Goal: Task Accomplishment & Management: Manage account settings

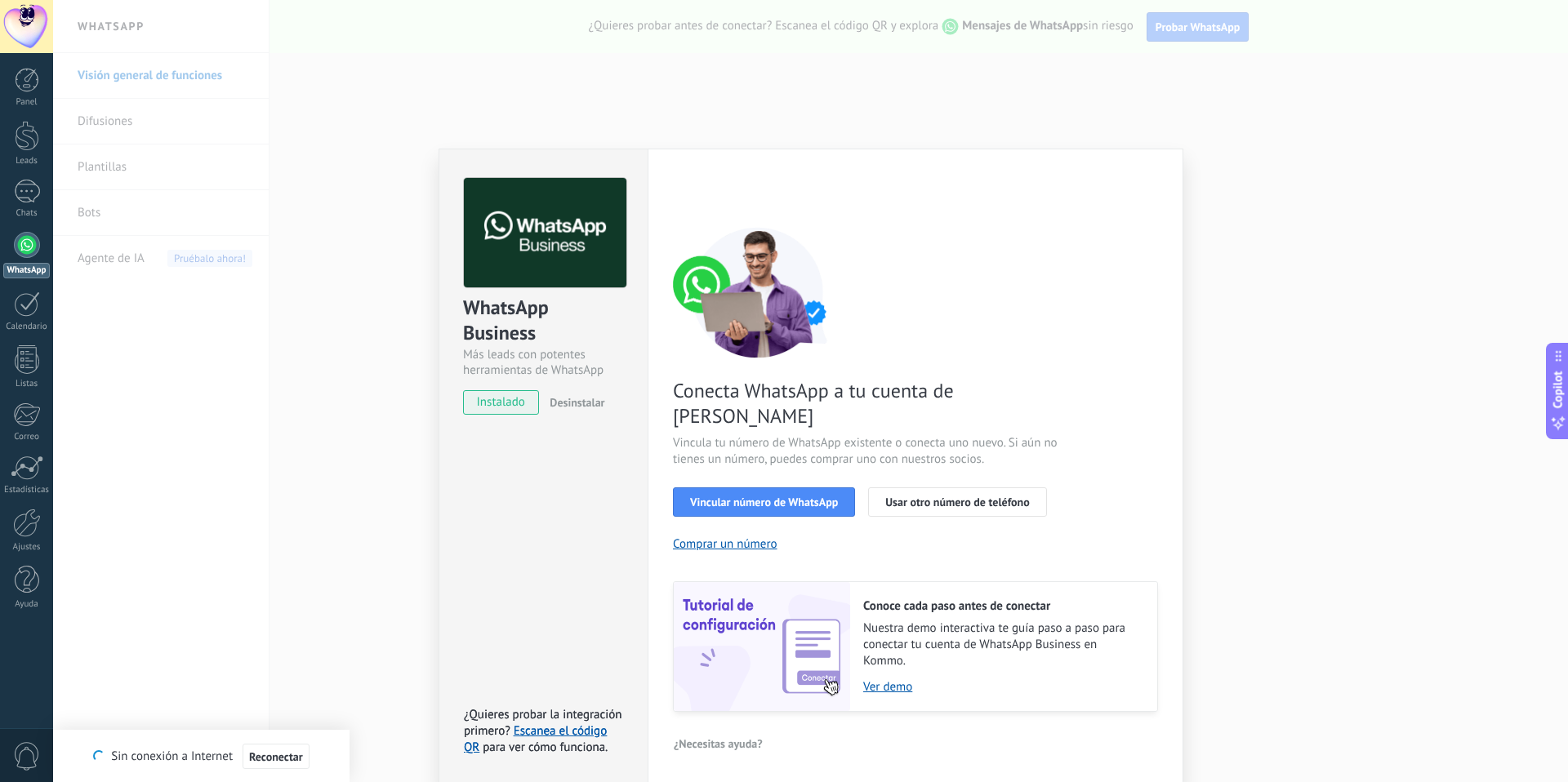
click at [277, 245] on div "WhatsApp Business Más leads con potentes herramientas de WhatsApp instalado Des…" at bounding box center [810, 391] width 1515 height 782
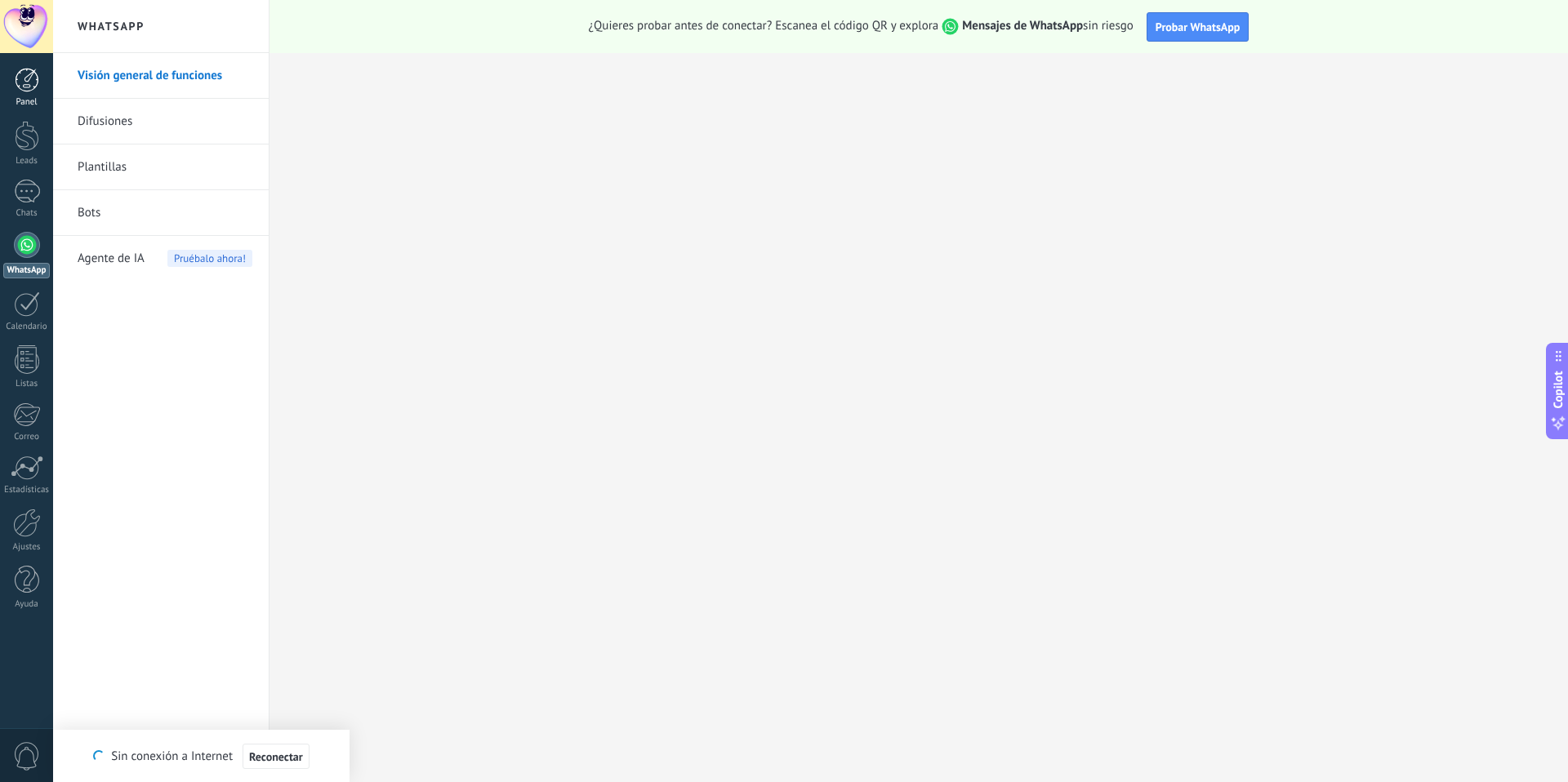
click at [34, 73] on div at bounding box center [26, 79] width 25 height 25
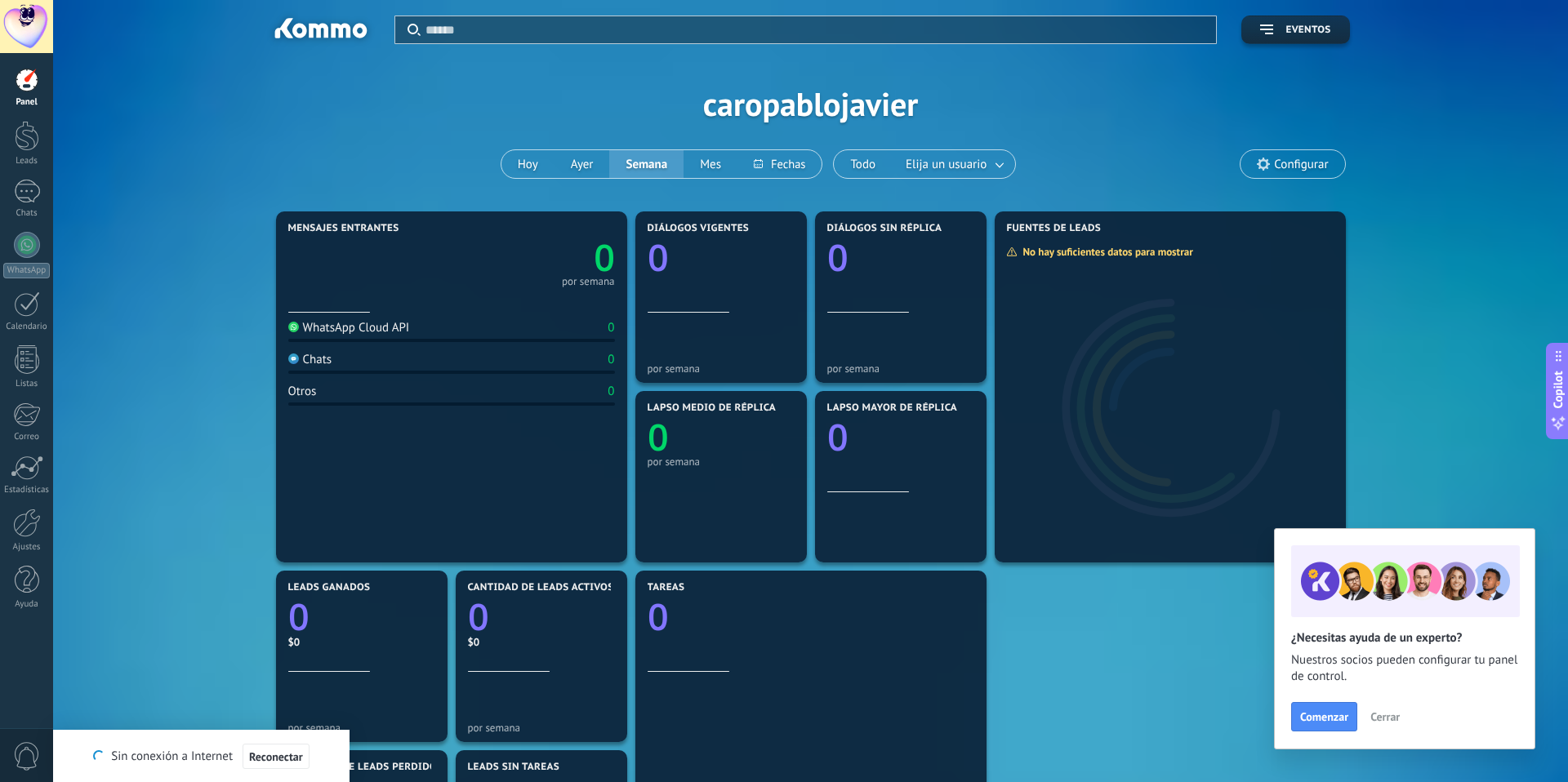
click at [1305, 163] on span "Configurar" at bounding box center [1300, 165] width 54 height 14
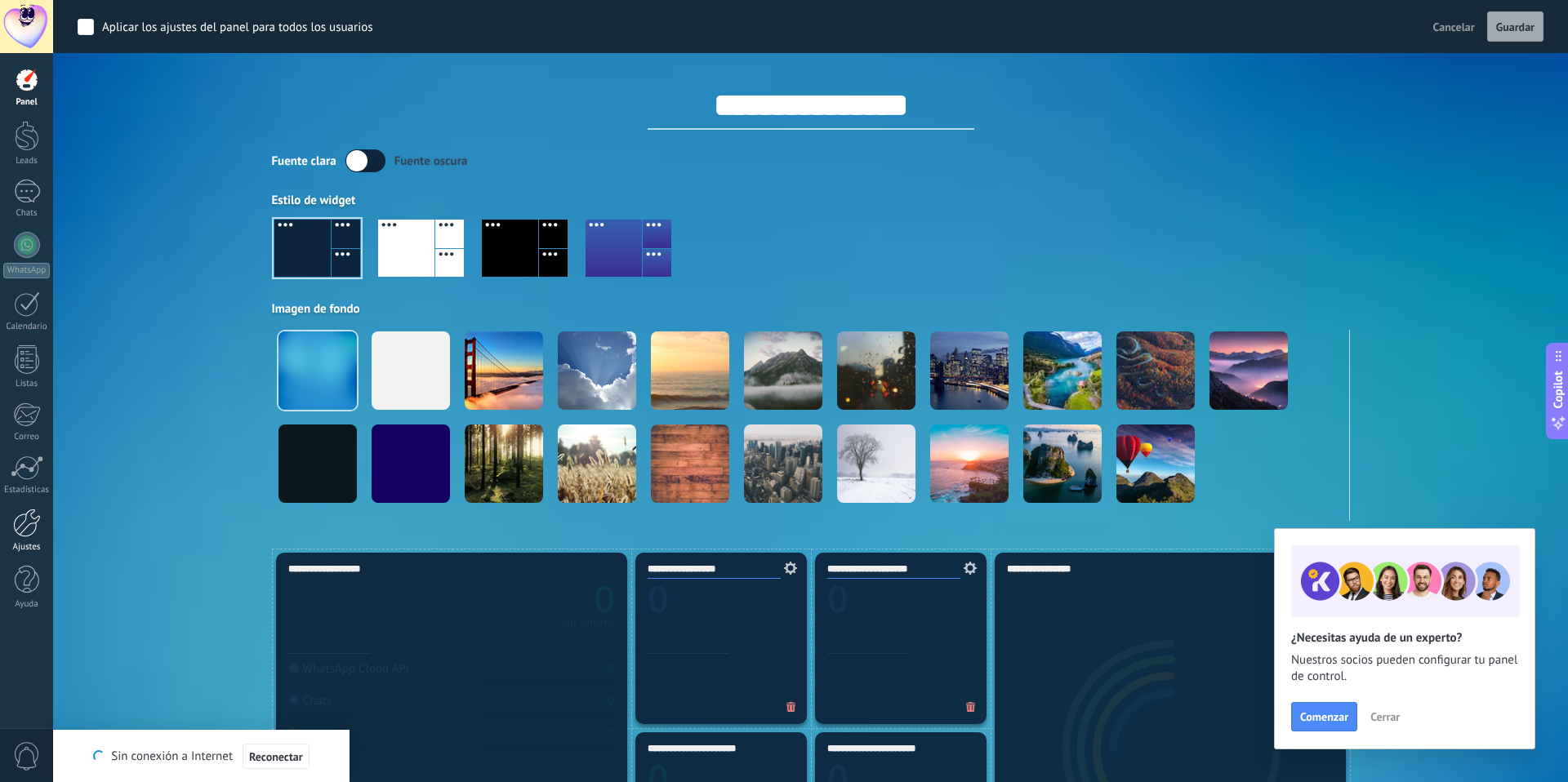
click at [28, 511] on div at bounding box center [26, 522] width 28 height 28
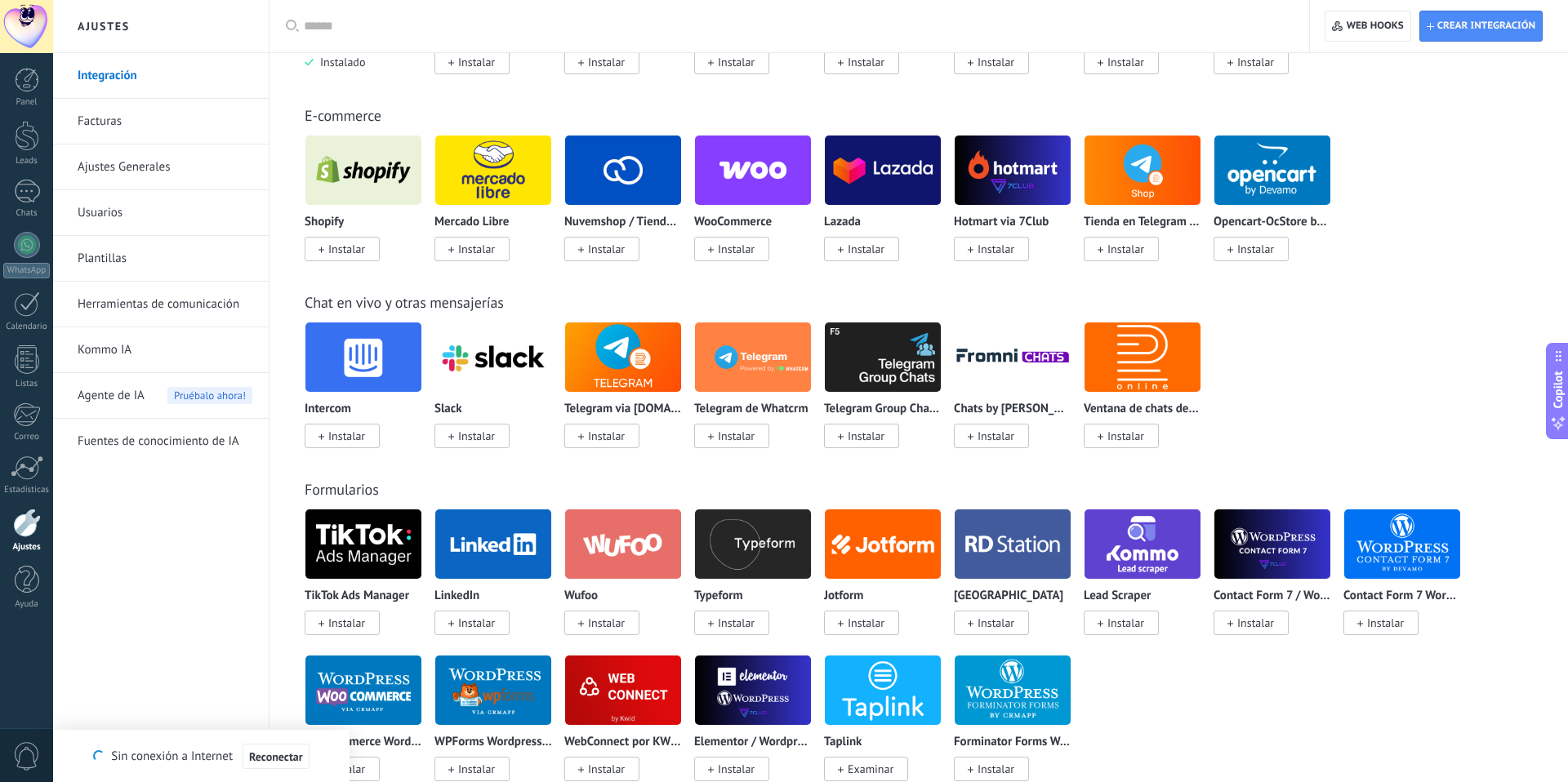
scroll to position [668, 0]
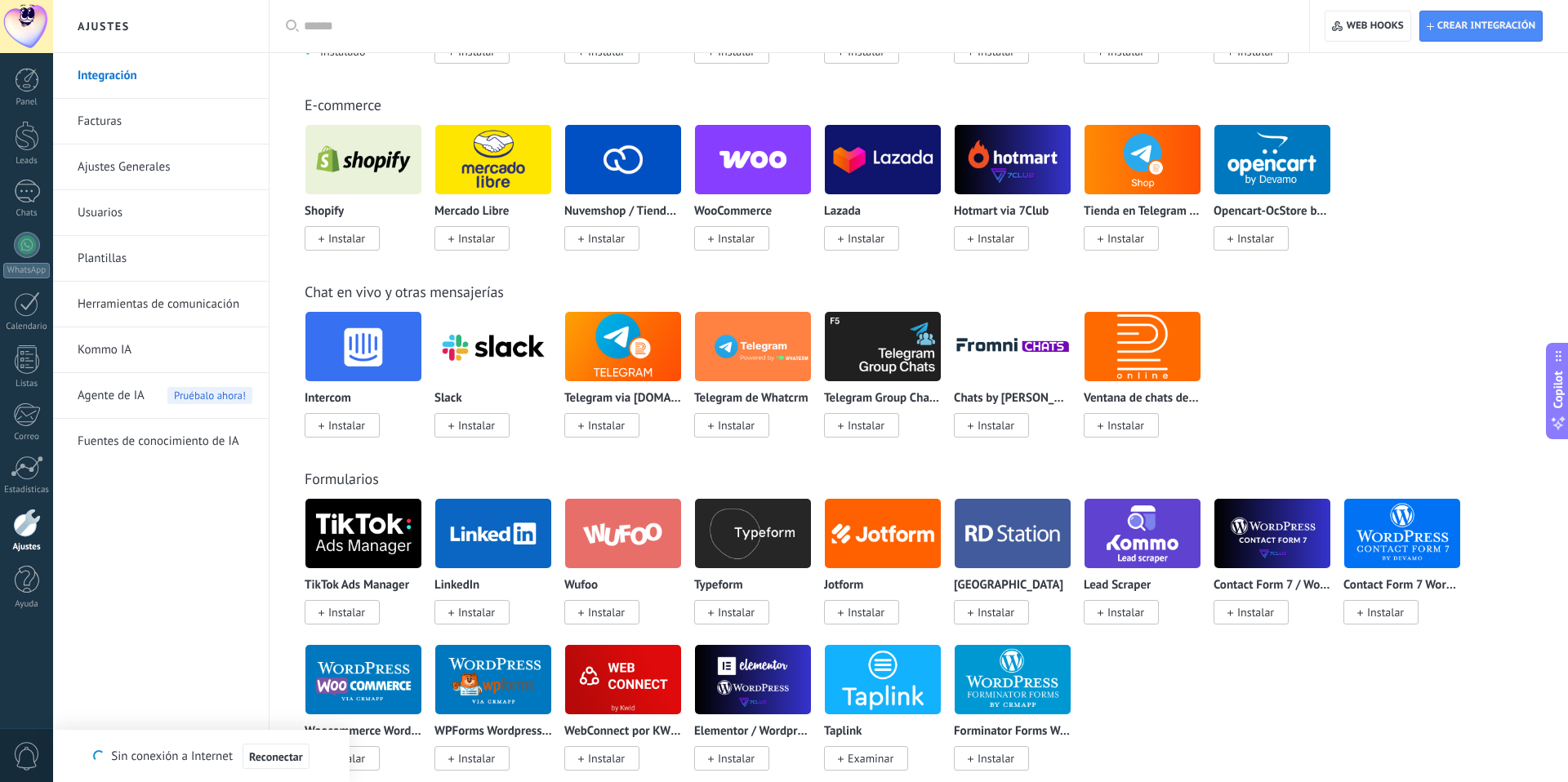
click at [29, 522] on div at bounding box center [26, 522] width 28 height 28
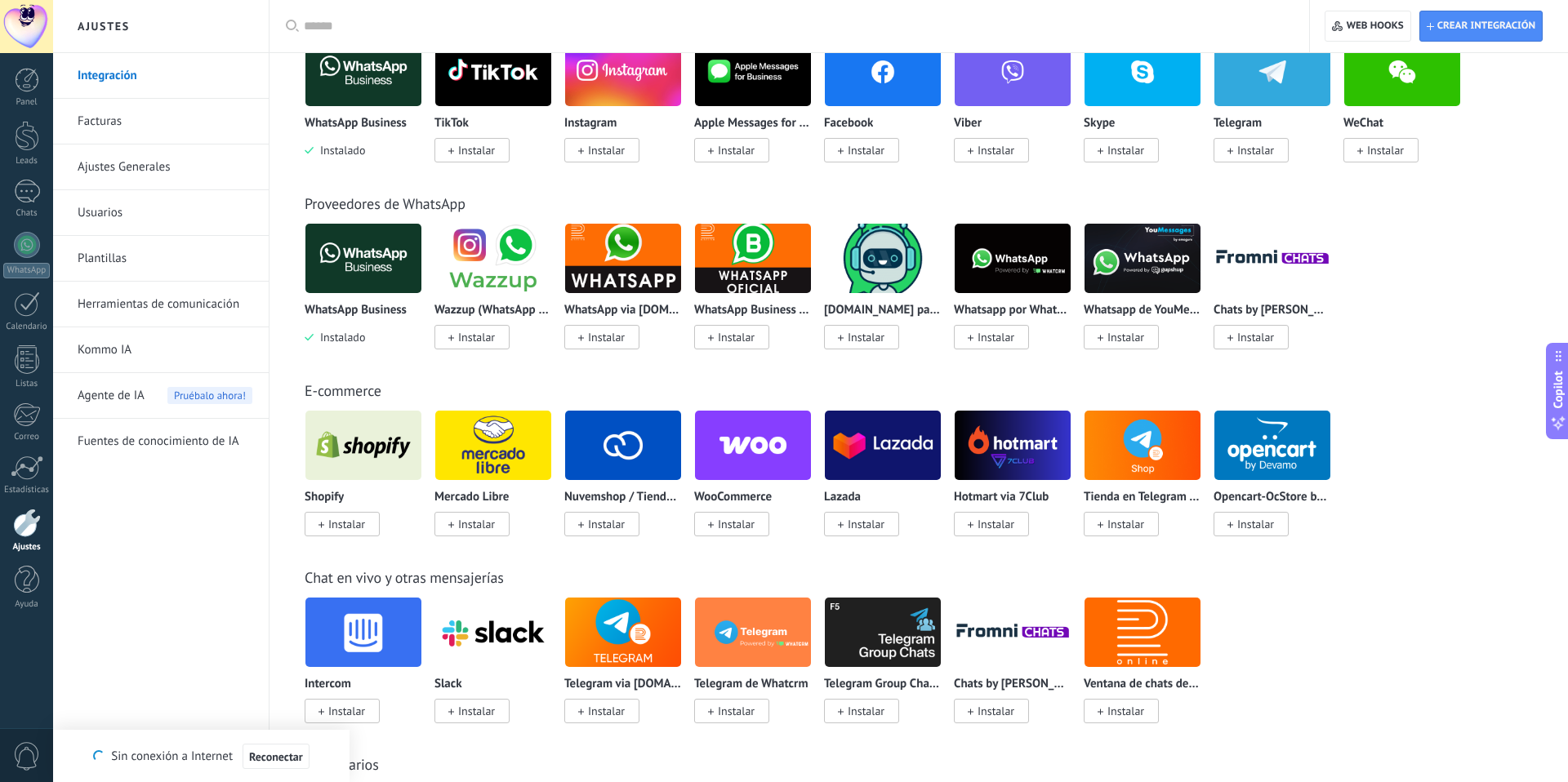
scroll to position [0, 0]
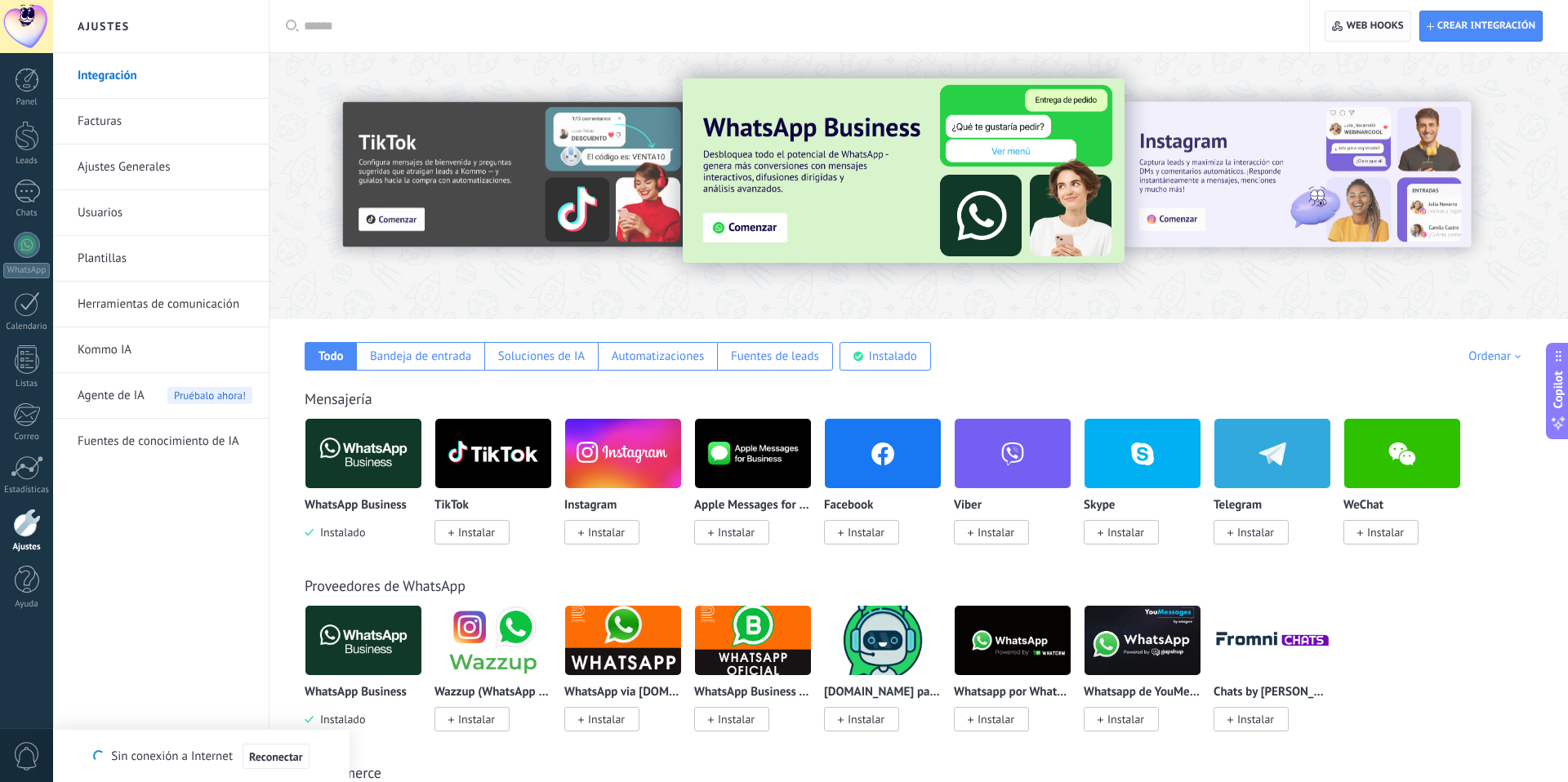
click at [1357, 17] on span "Web hooks 0" at bounding box center [1367, 26] width 71 height 29
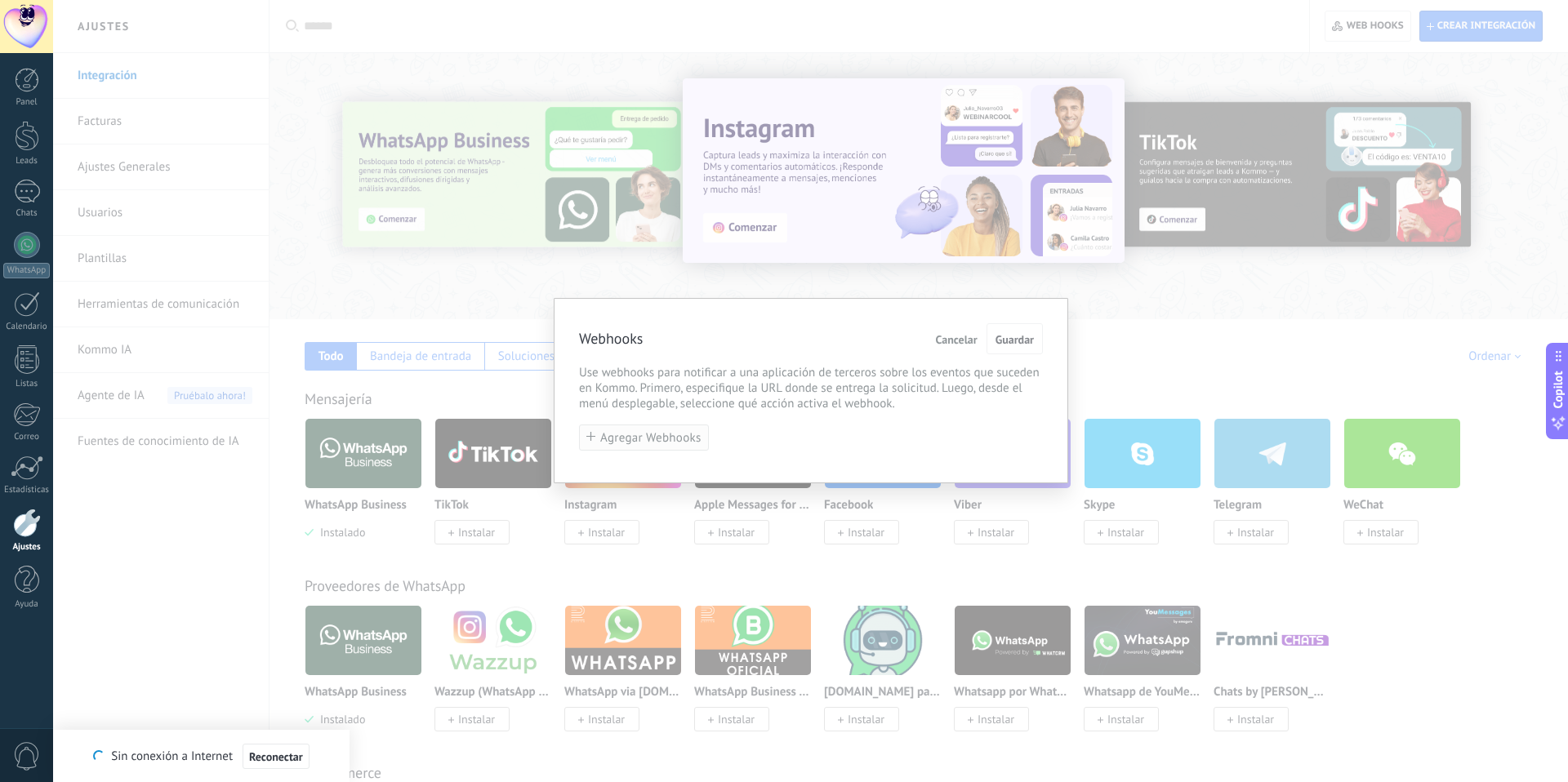
click at [659, 440] on span "Agregar Webhooks" at bounding box center [650, 438] width 102 height 12
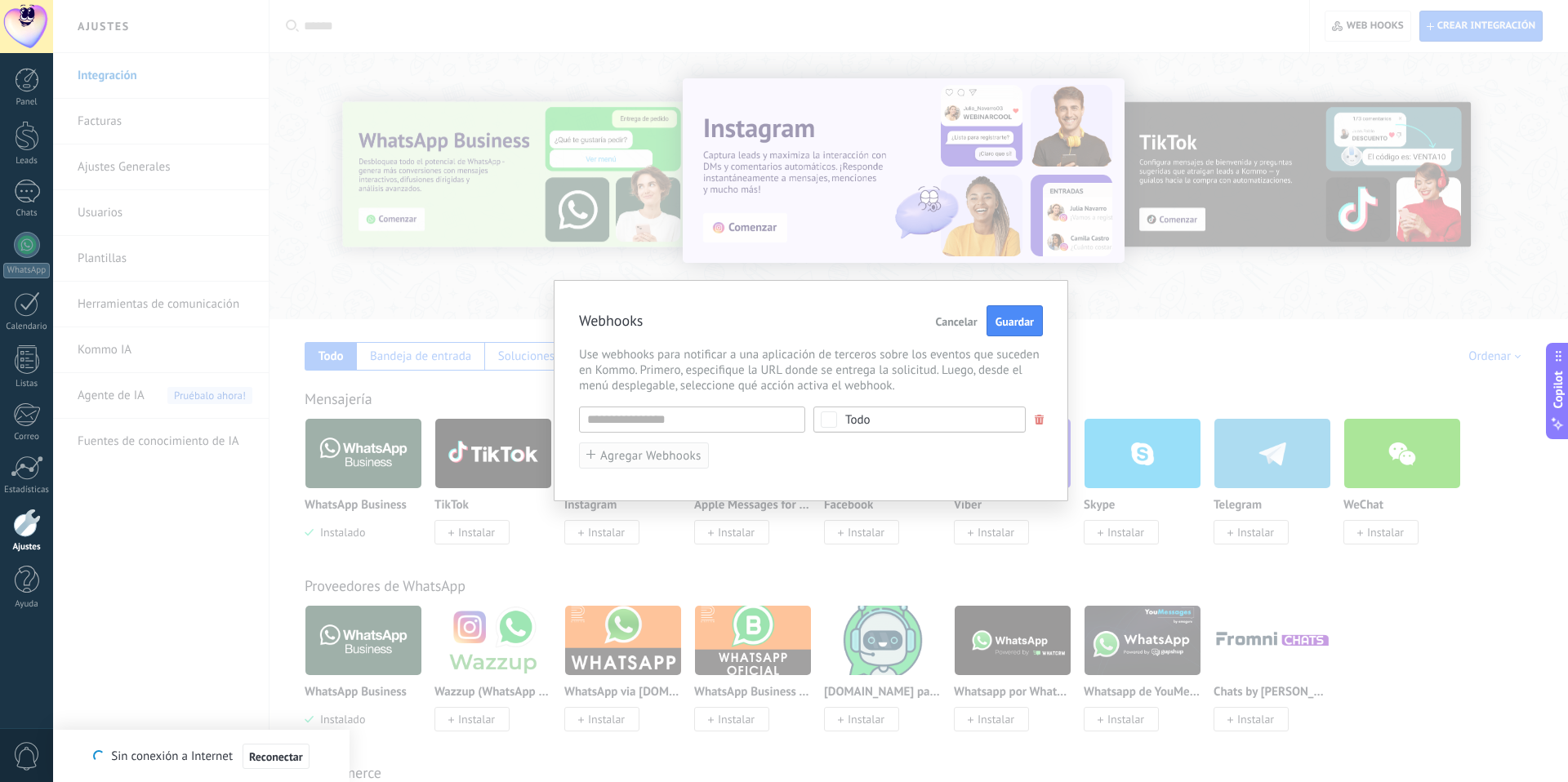
click at [667, 461] on span "Agregar Webhooks" at bounding box center [650, 456] width 102 height 12
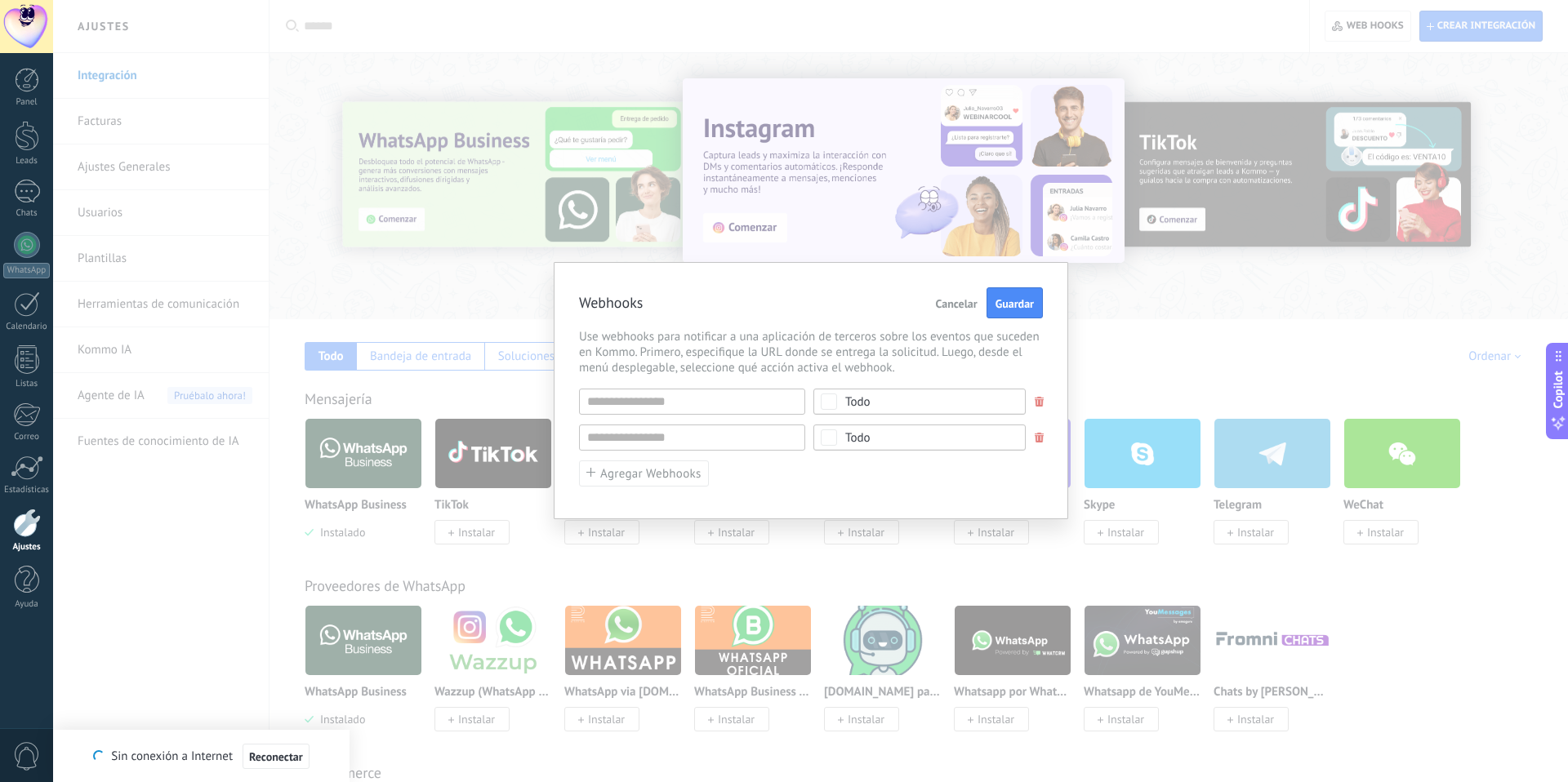
click at [1040, 433] on span at bounding box center [1039, 438] width 9 height 10
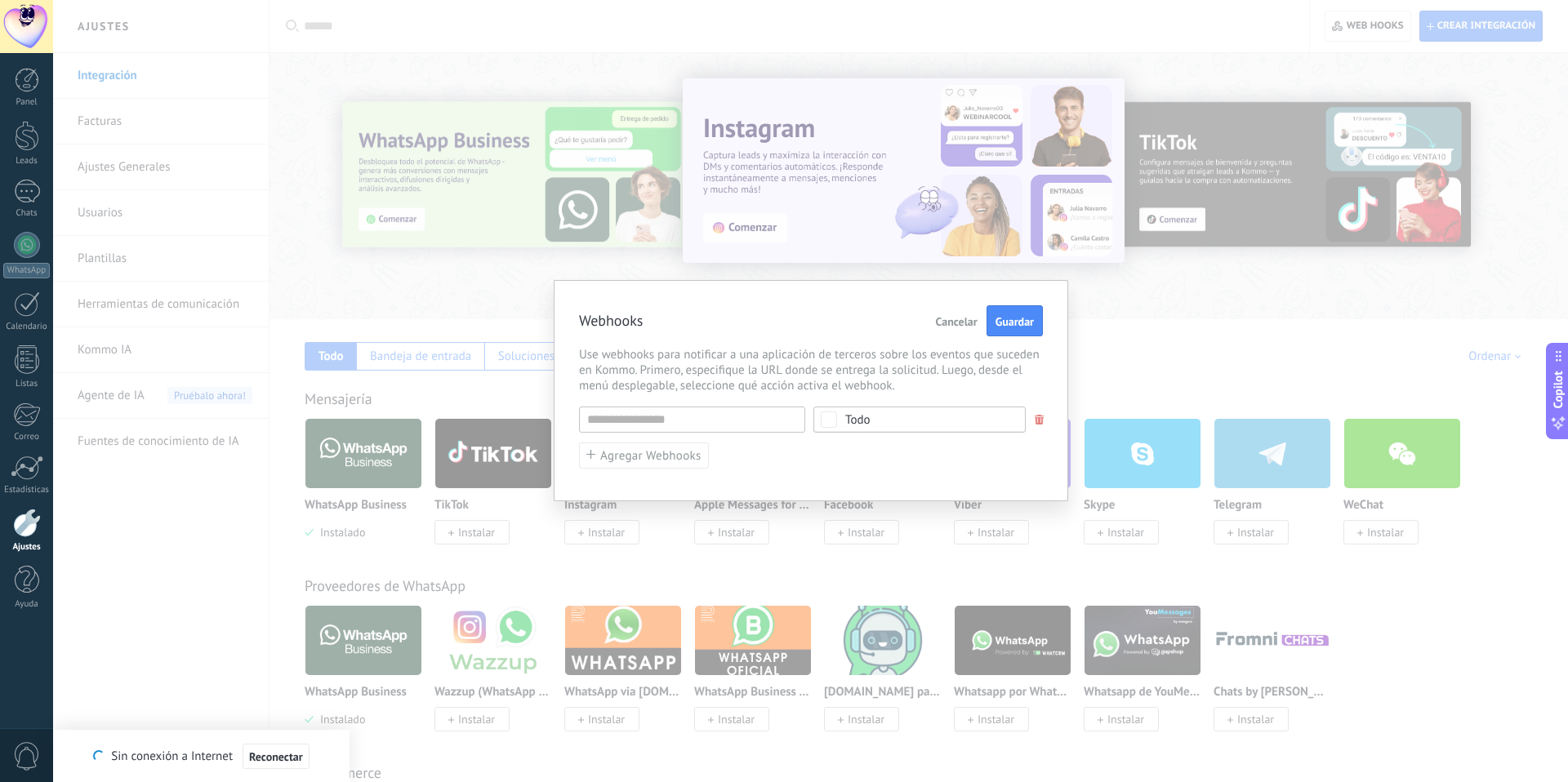
click at [943, 298] on div "Webhooks Cancelar Guardar Use webhooks para notificar a una aplicación de terce…" at bounding box center [811, 390] width 515 height 221
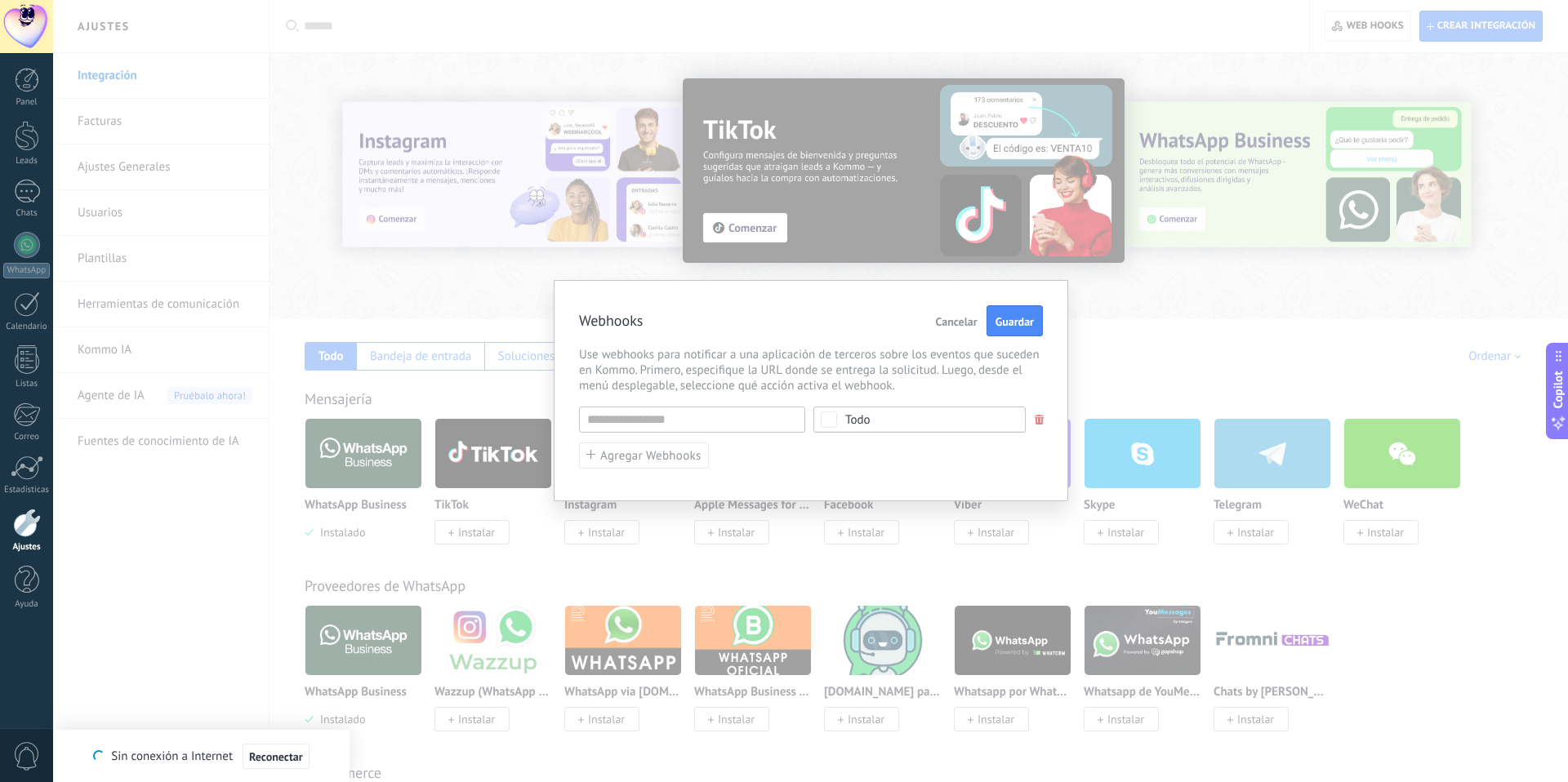
click at [950, 322] on span "Cancelar" at bounding box center [956, 321] width 42 height 11
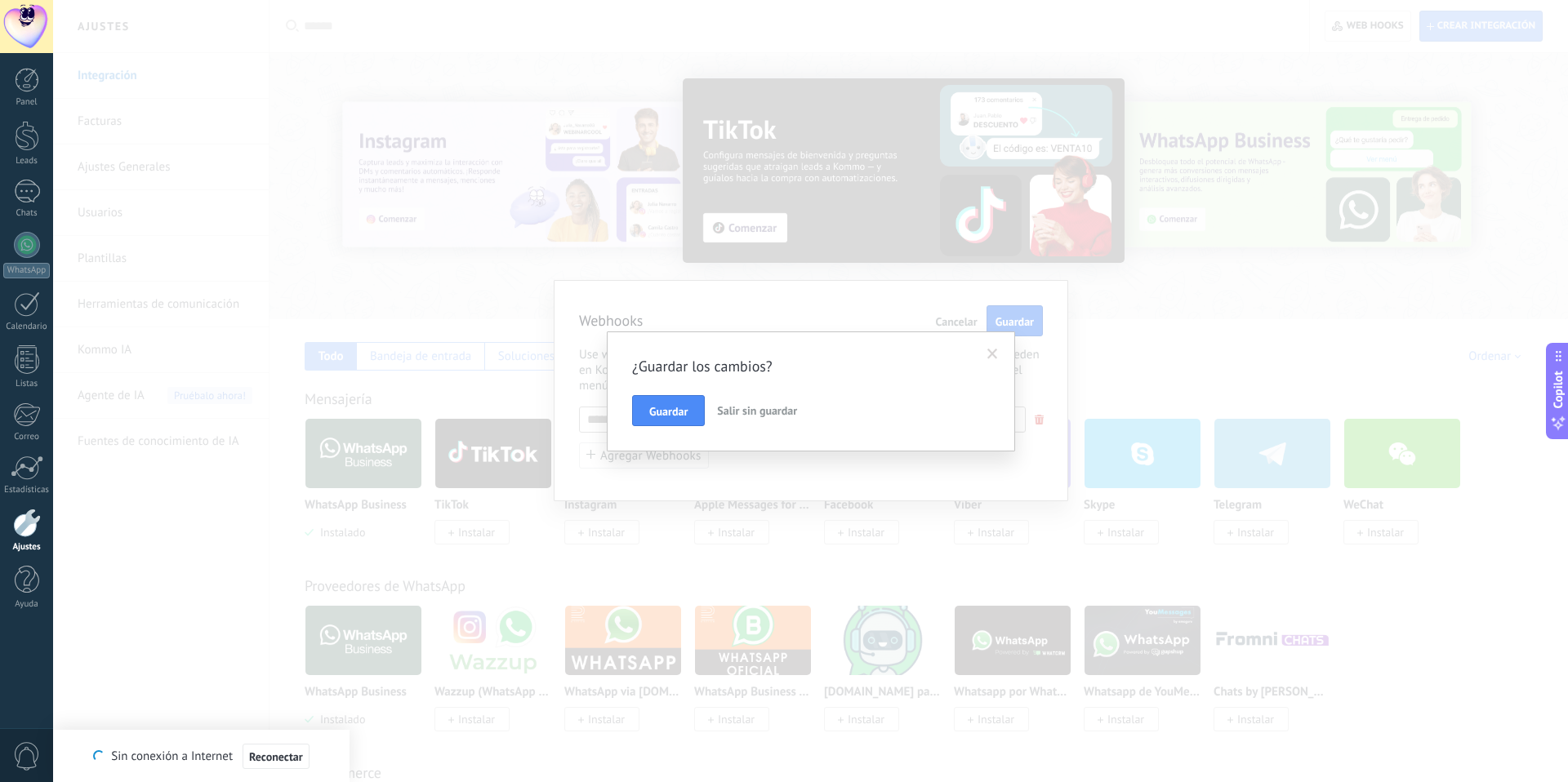
click at [755, 405] on span "Salir sin guardar" at bounding box center [757, 411] width 80 height 15
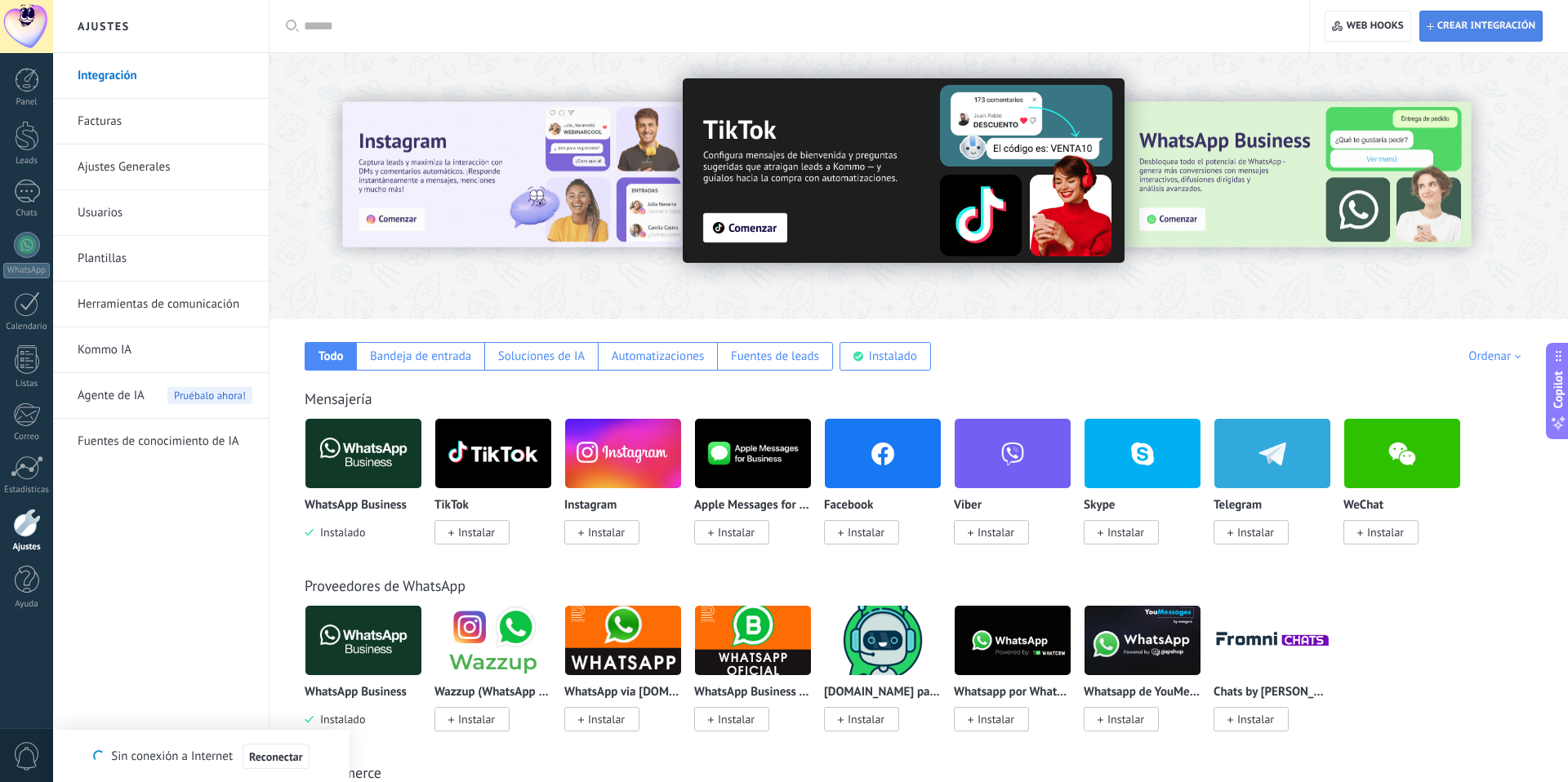
click at [1493, 26] on span "Crear integración" at bounding box center [1486, 26] width 98 height 13
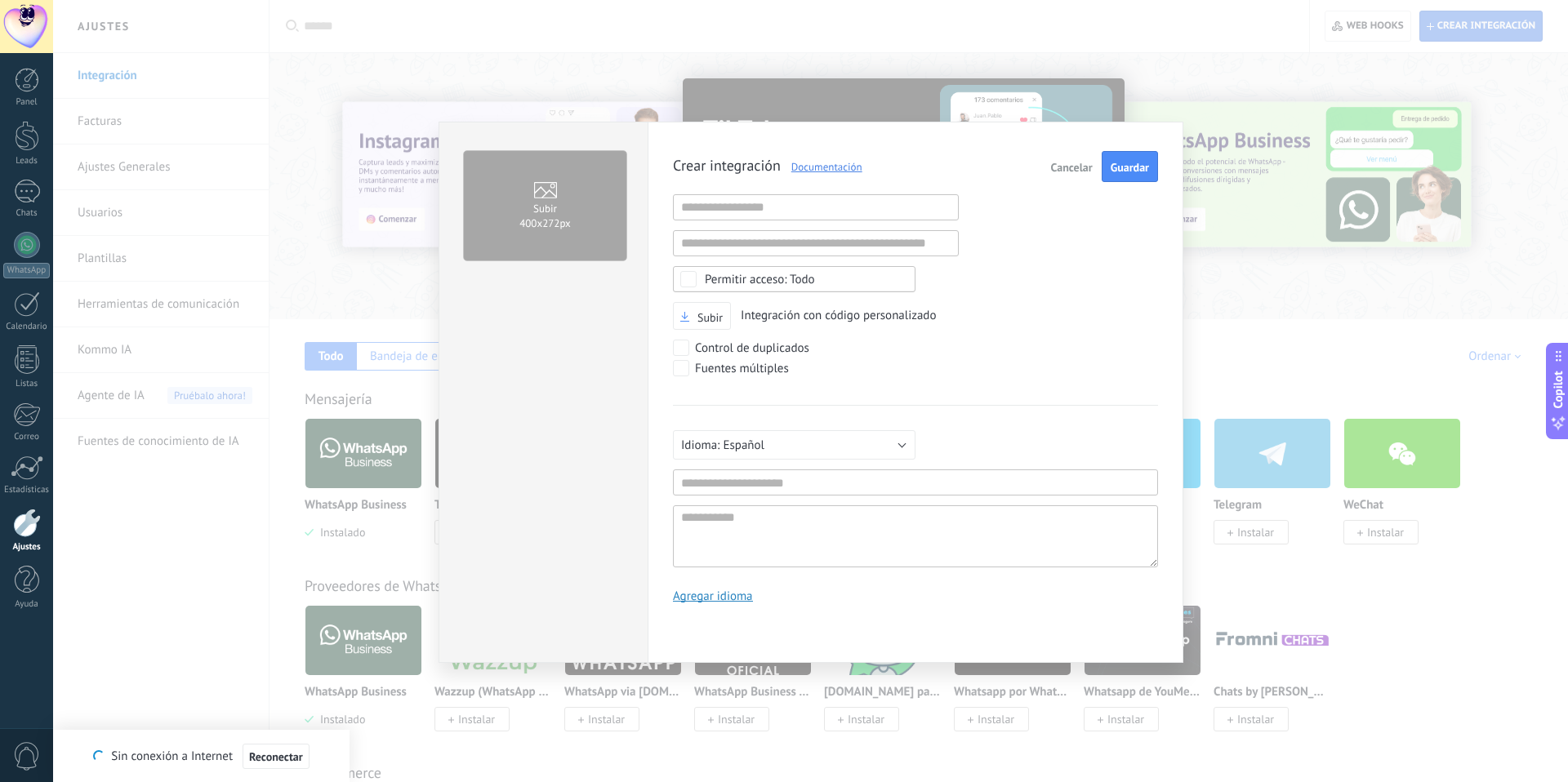
scroll to position [15, 0]
click at [1072, 166] on span "Cancelar" at bounding box center [1071, 166] width 42 height 11
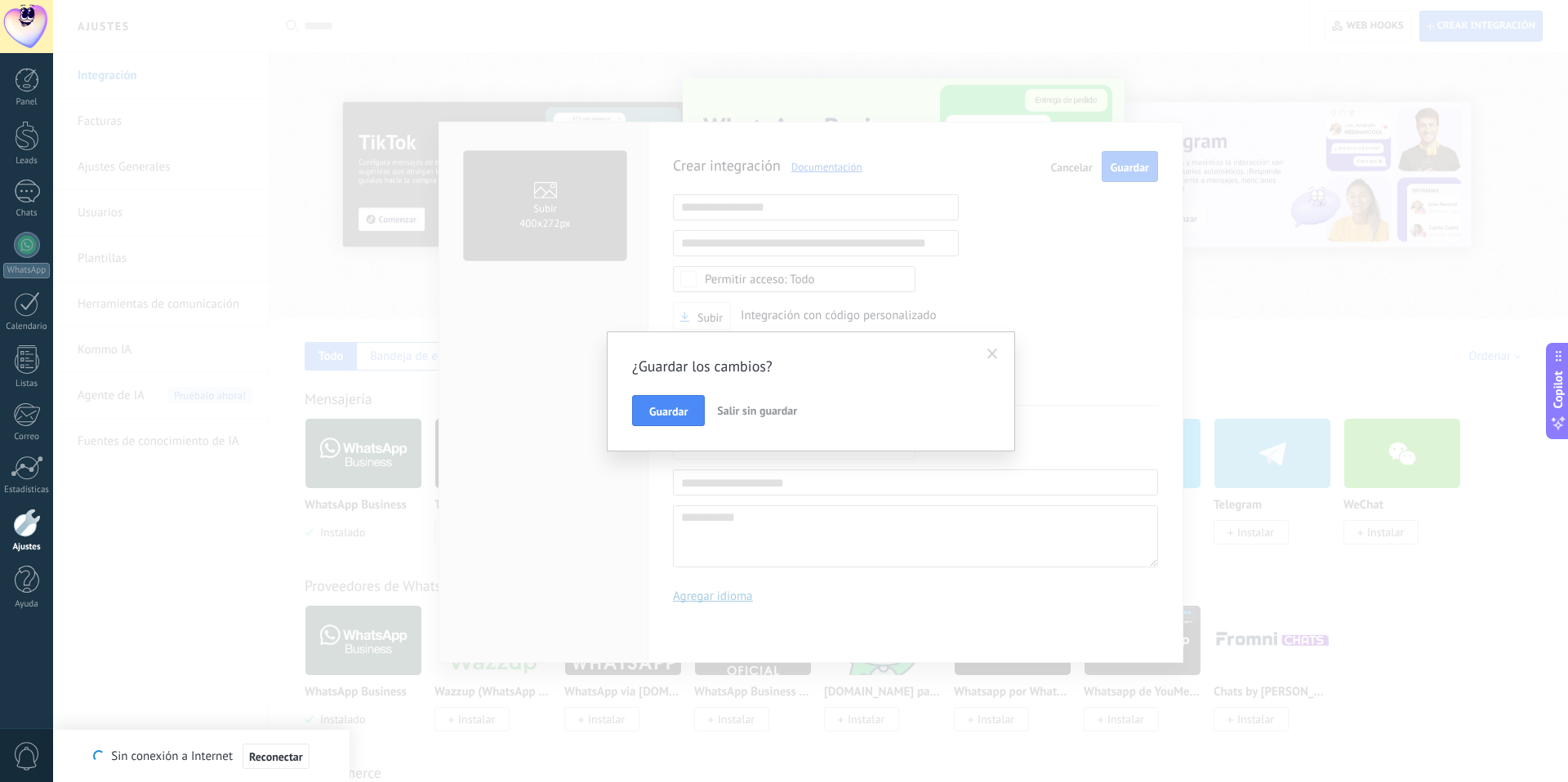
click at [766, 412] on span "Salir sin guardar" at bounding box center [757, 411] width 80 height 15
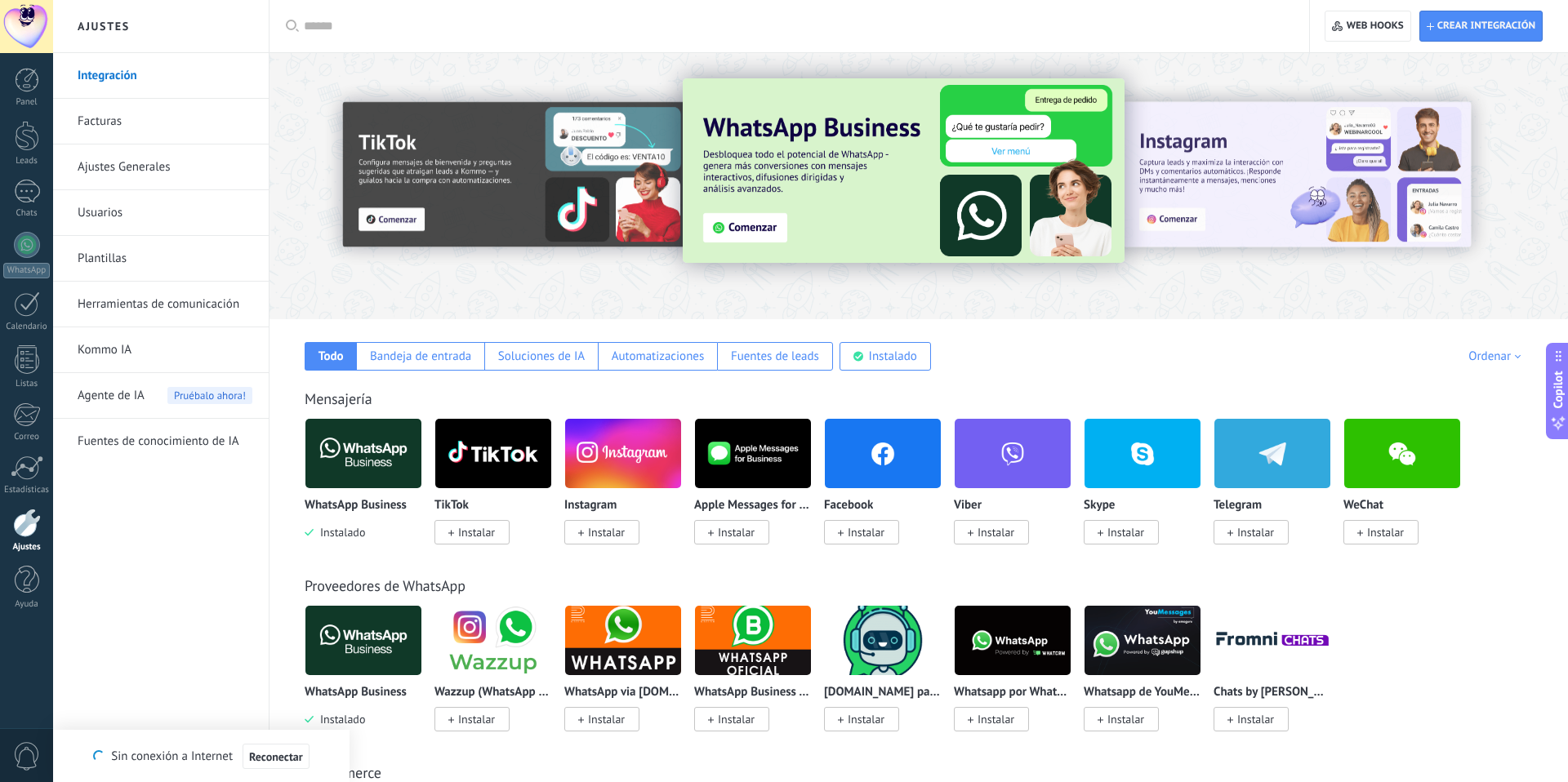
click at [102, 388] on span "Agente de IA" at bounding box center [111, 396] width 67 height 46
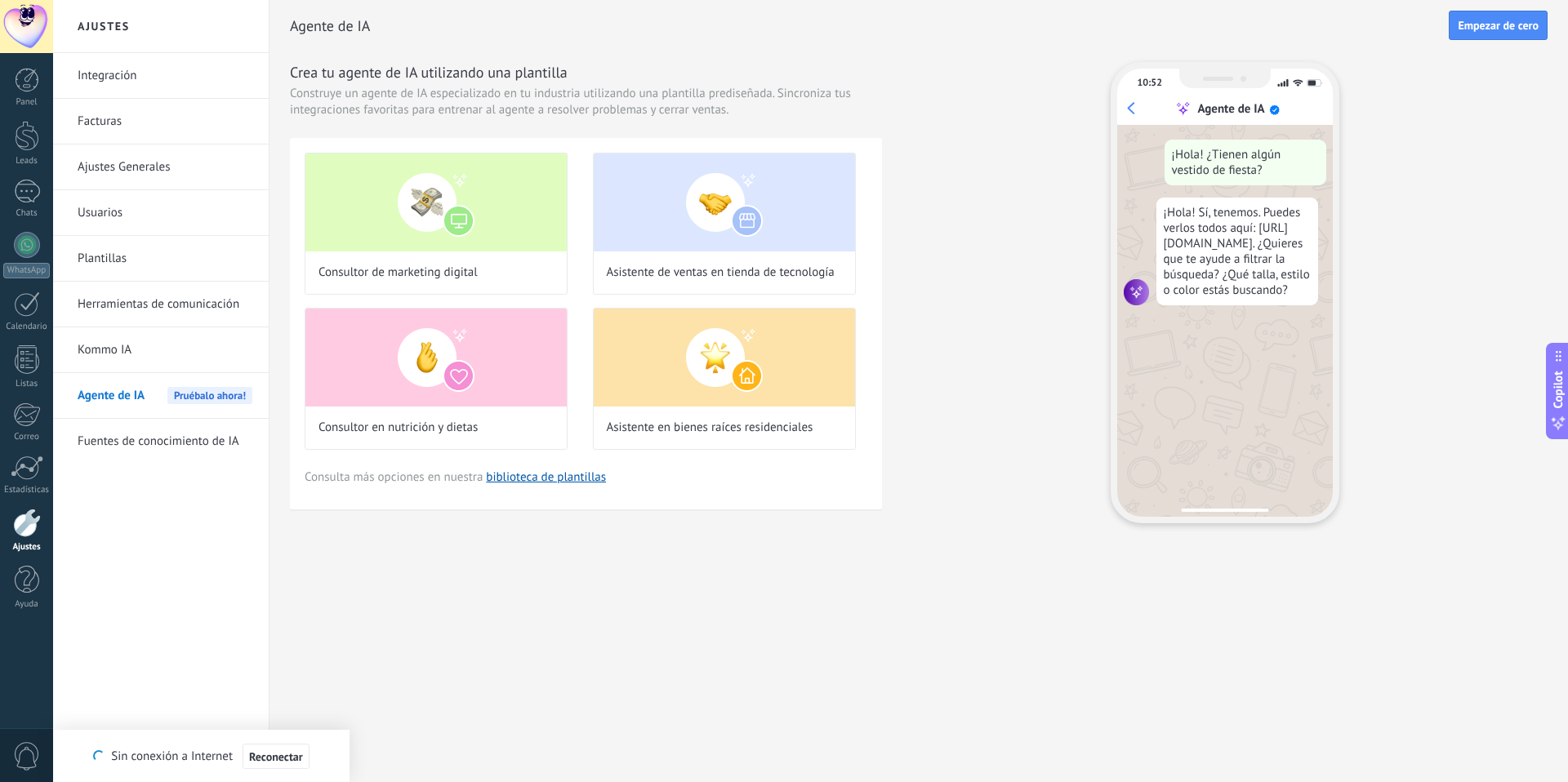
click at [106, 350] on link "Kommo IA" at bounding box center [165, 351] width 175 height 46
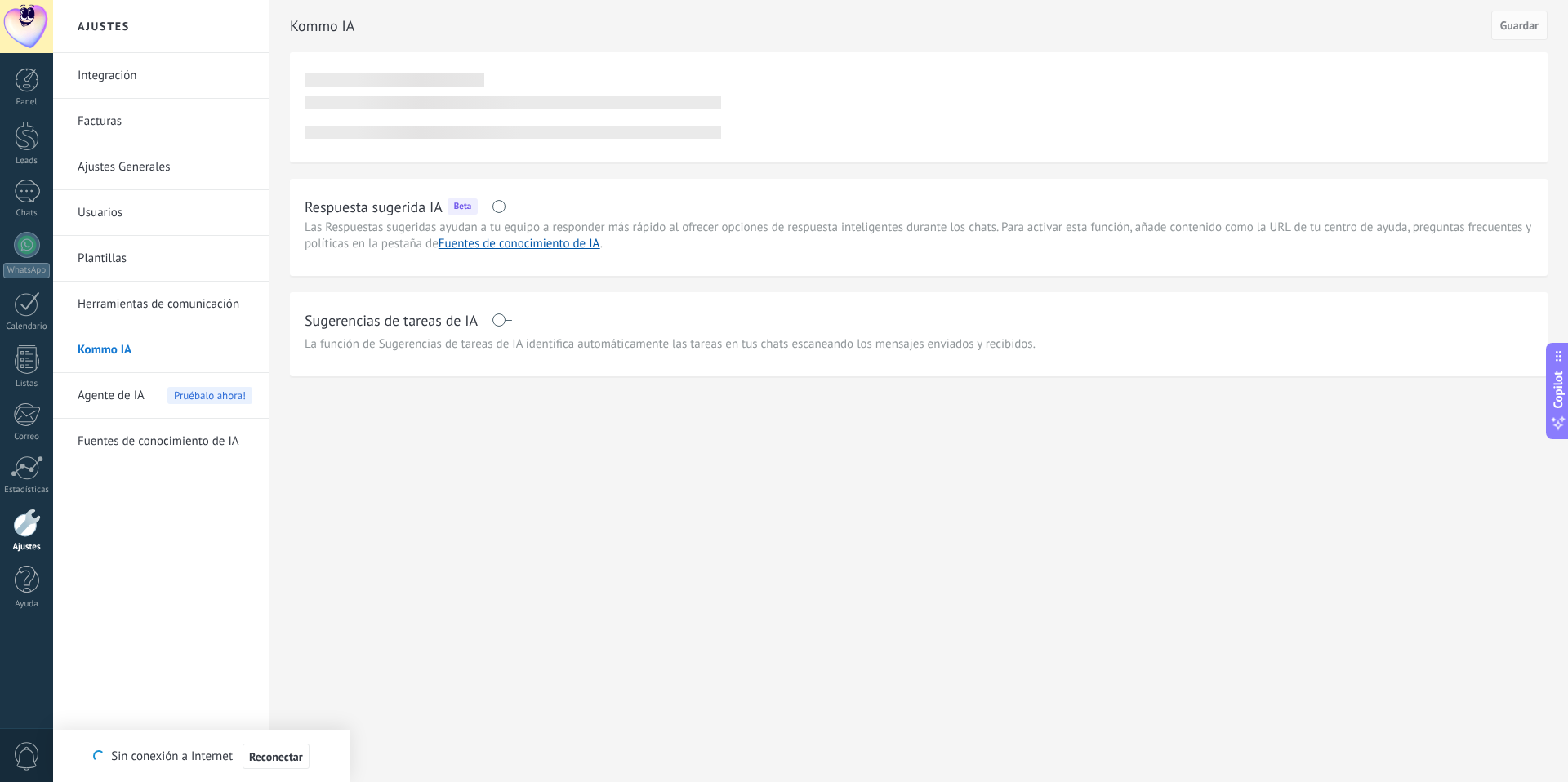
click at [116, 306] on link "Herramientas de comunicación" at bounding box center [165, 305] width 175 height 46
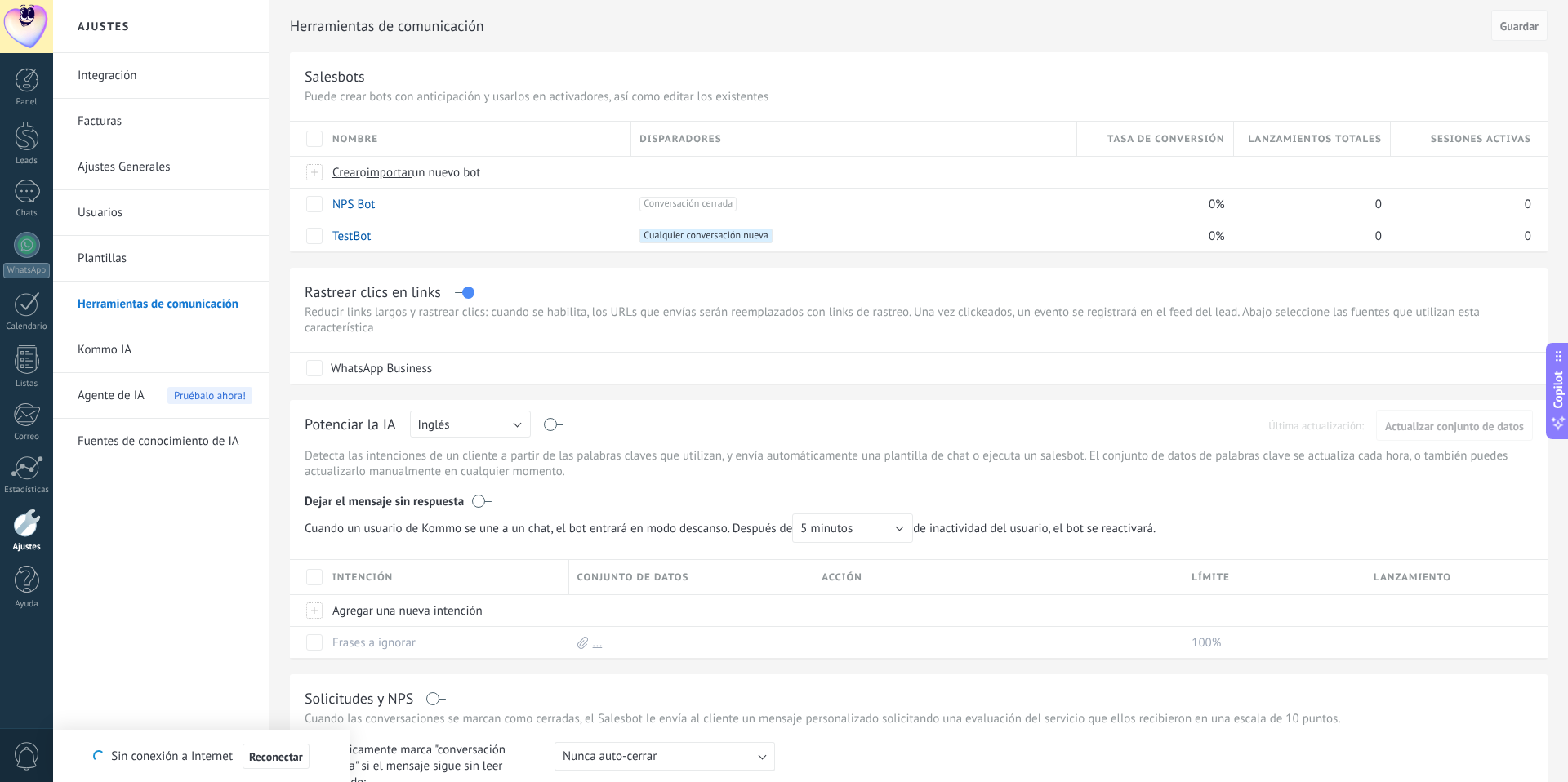
click at [466, 439] on div "Rusa Inglés Español Portugués Indonesio Turco Inglés" at bounding box center [470, 425] width 121 height 29
click at [474, 431] on button "Inglés" at bounding box center [470, 424] width 121 height 27
click at [472, 481] on span "Español" at bounding box center [463, 481] width 125 height 15
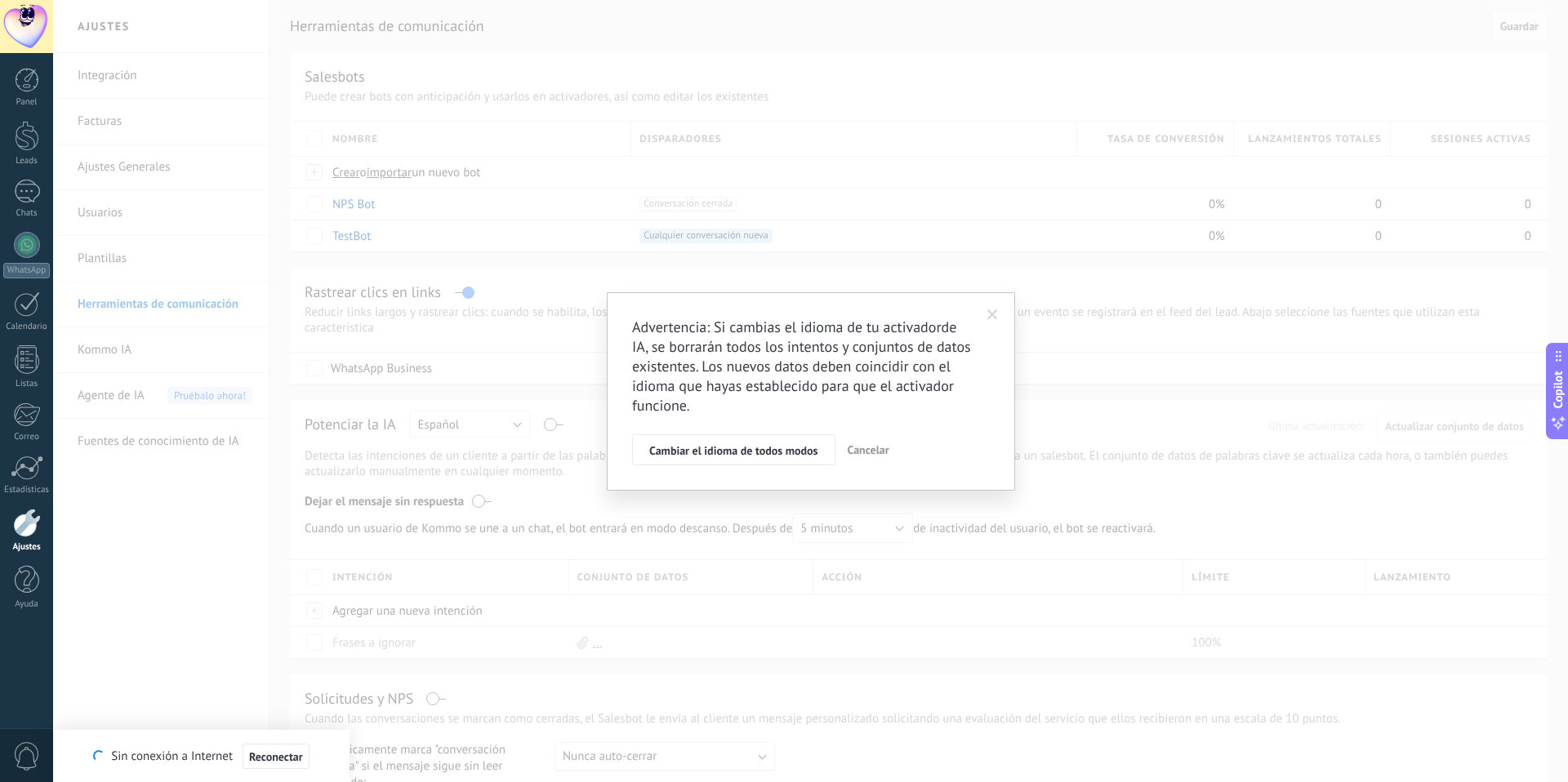
click at [882, 451] on span "Cancelar" at bounding box center [868, 449] width 42 height 15
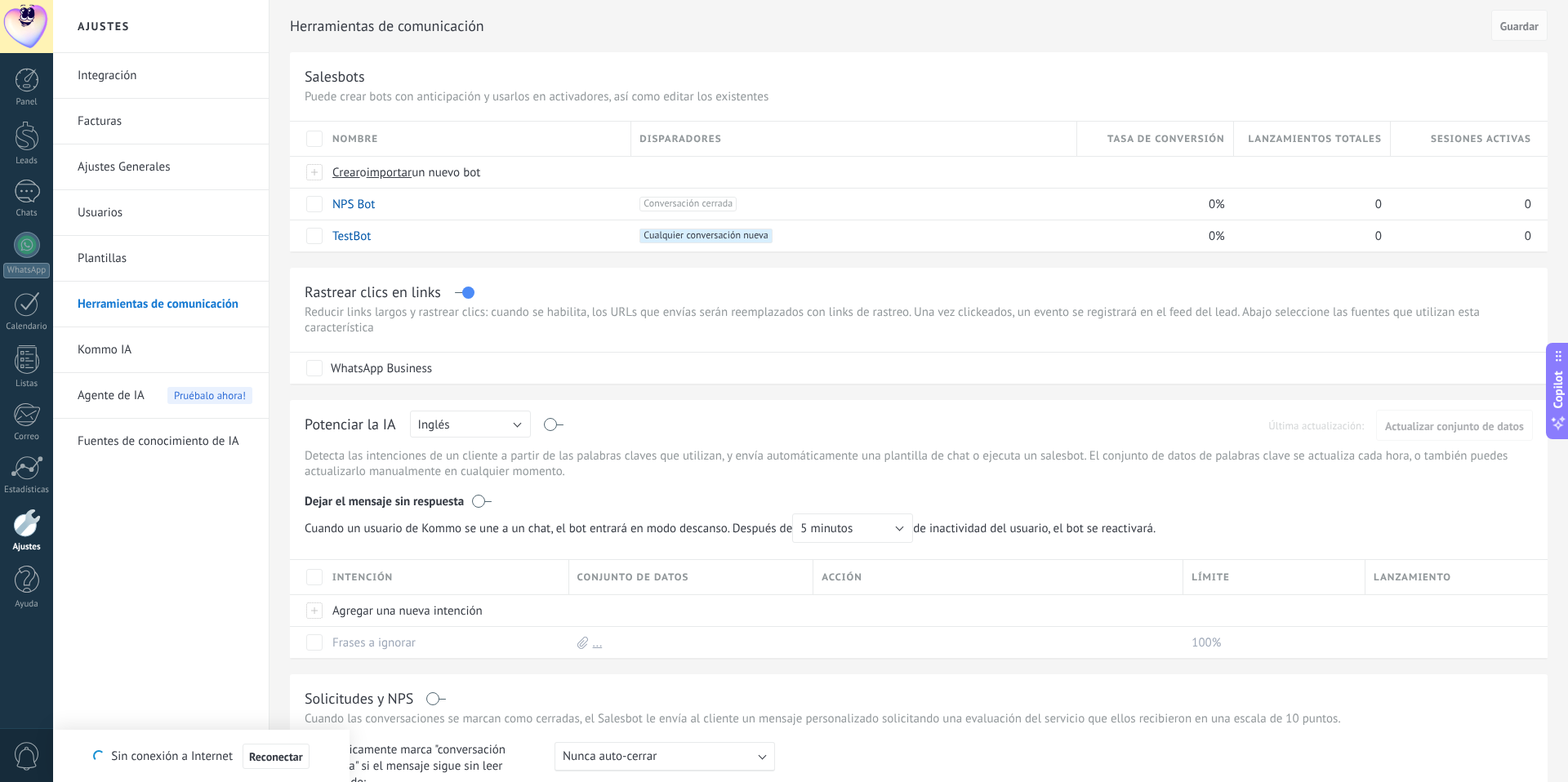
click at [611, 316] on p "Reducir links largos y rastrear clics: cuando se habilita, los URLs que envías …" at bounding box center [918, 320] width 1228 height 31
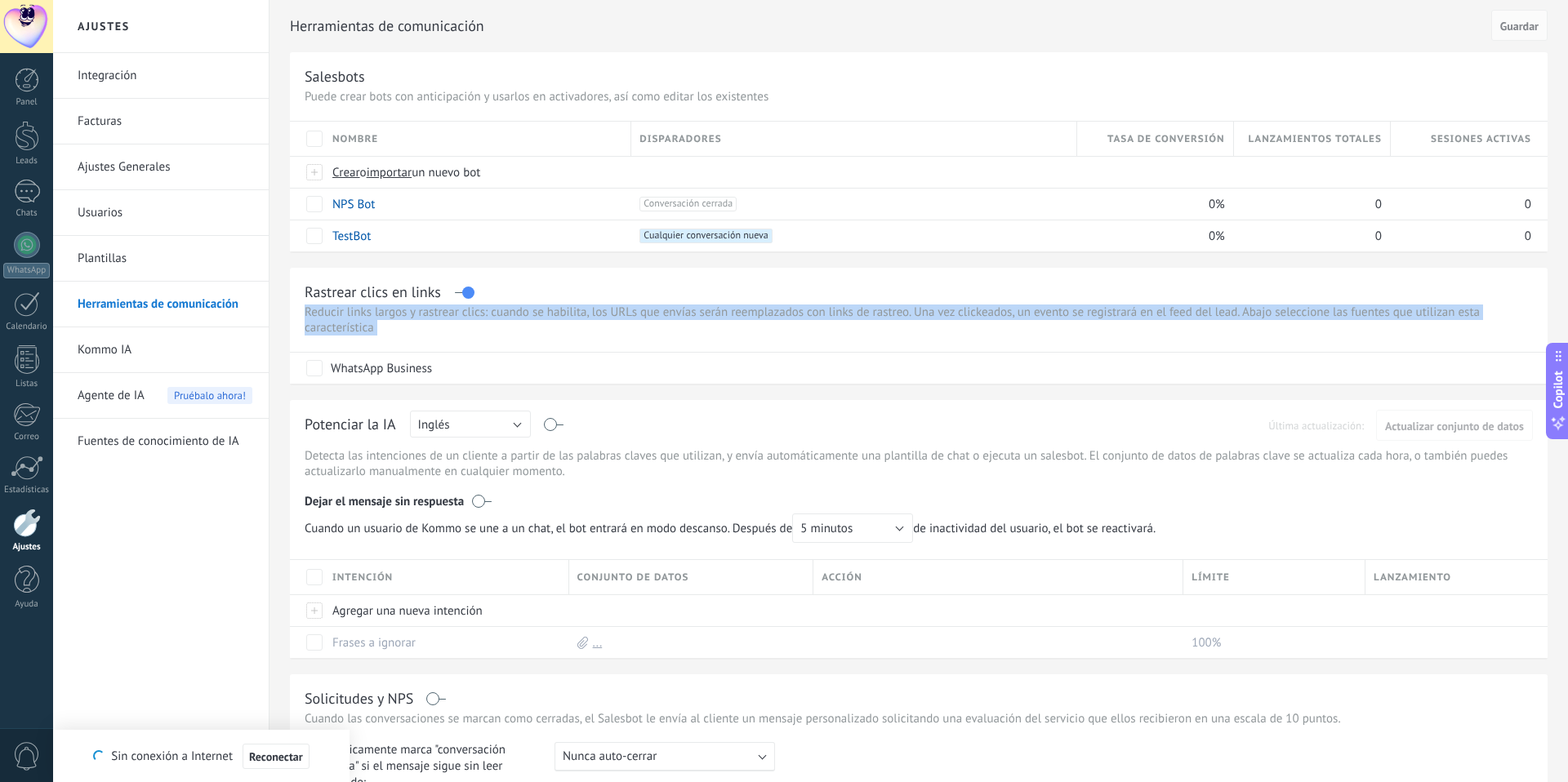
click at [791, 312] on p "Reducir links largos y rastrear clics: cuando se habilita, los URLs que envías …" at bounding box center [918, 320] width 1228 height 31
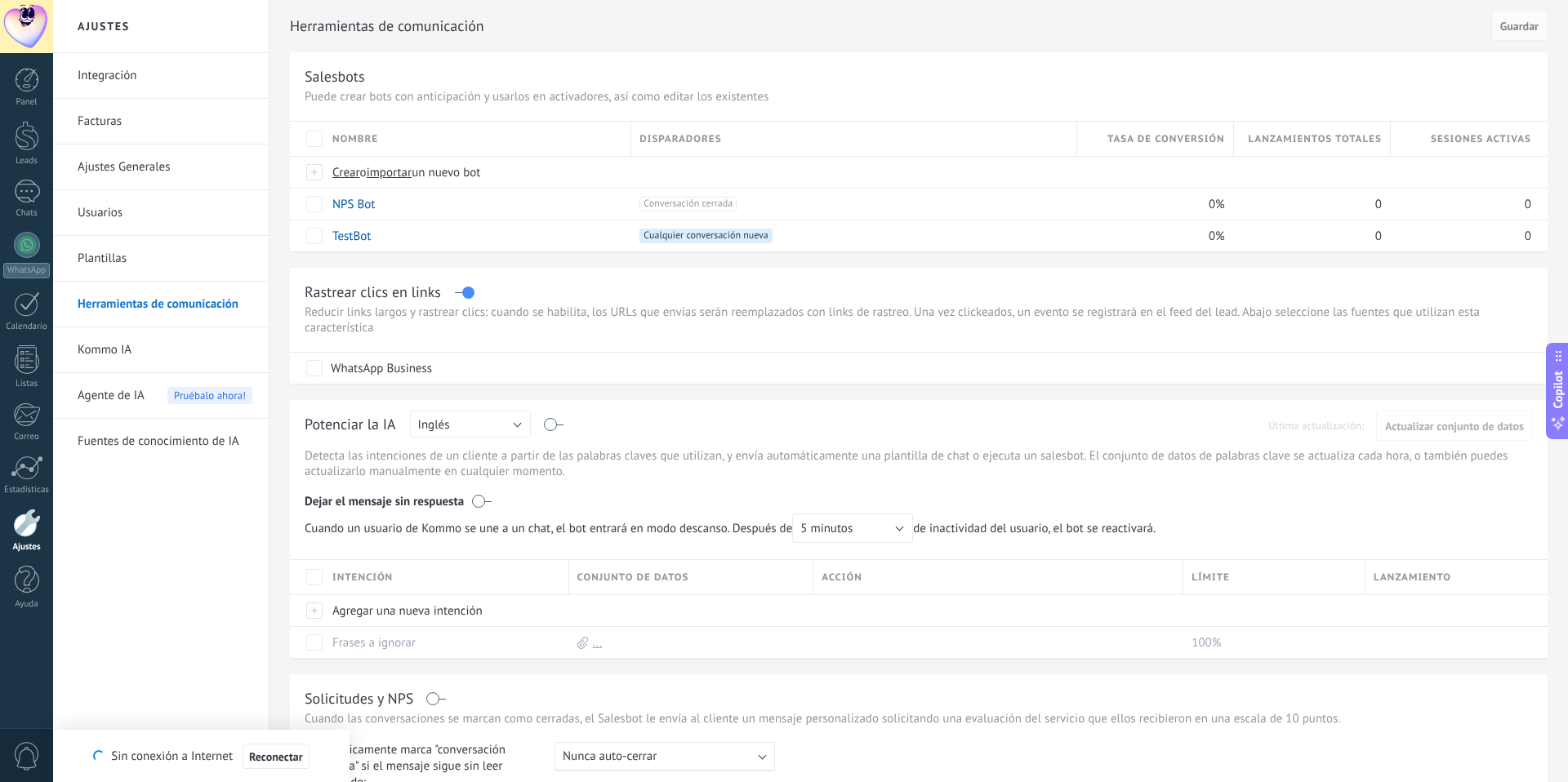
click at [791, 312] on p "Reducir links largos y rastrear clics: cuando se habilita, los URLs que envías …" at bounding box center [918, 320] width 1228 height 31
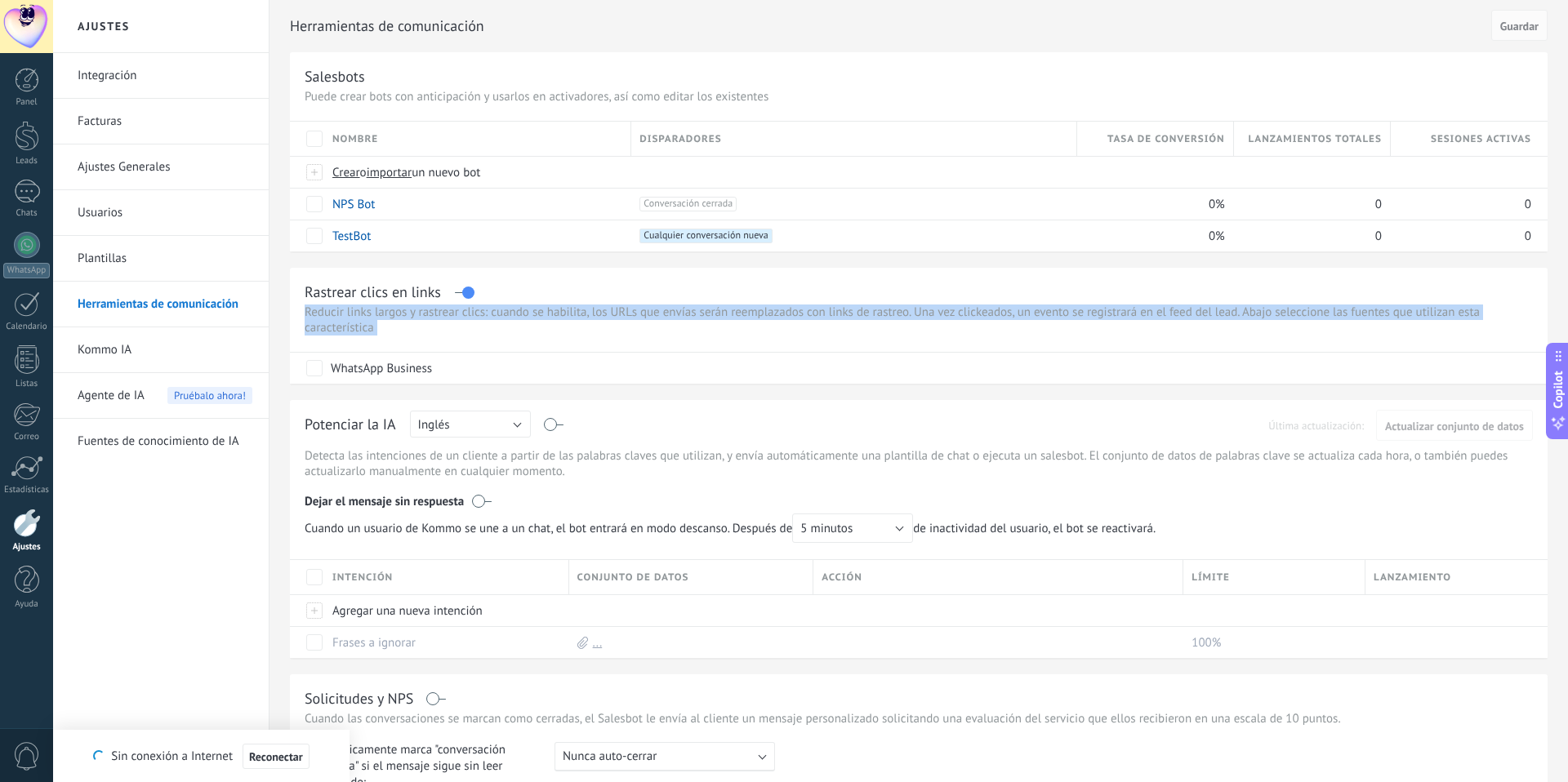
click at [772, 310] on p "Reducir links largos y rastrear clics: cuando se habilita, los URLs que envías …" at bounding box center [918, 320] width 1228 height 31
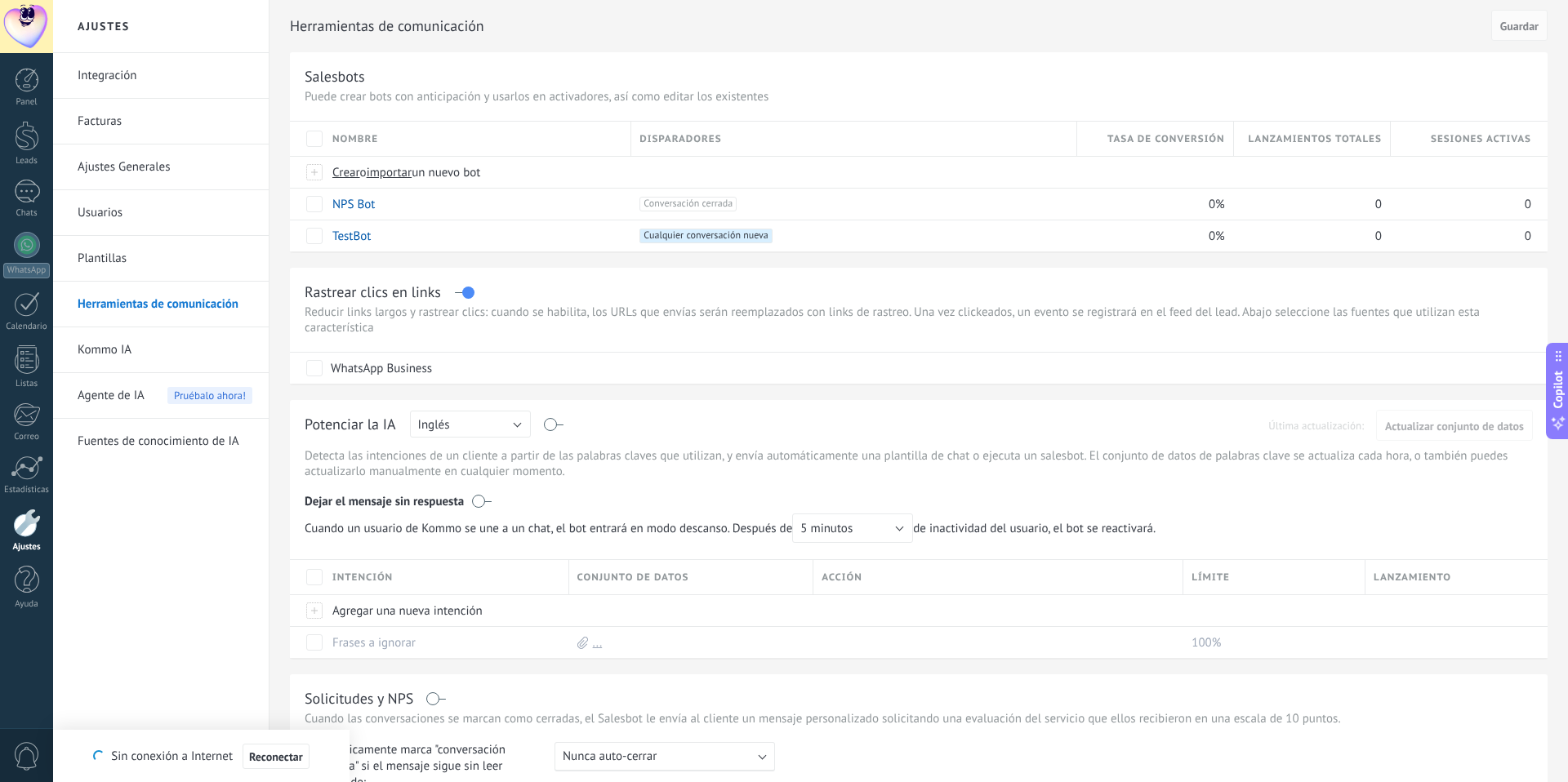
click at [772, 310] on p "Reducir links largos y rastrear clics: cuando se habilita, los URLs que envías …" at bounding box center [918, 320] width 1228 height 31
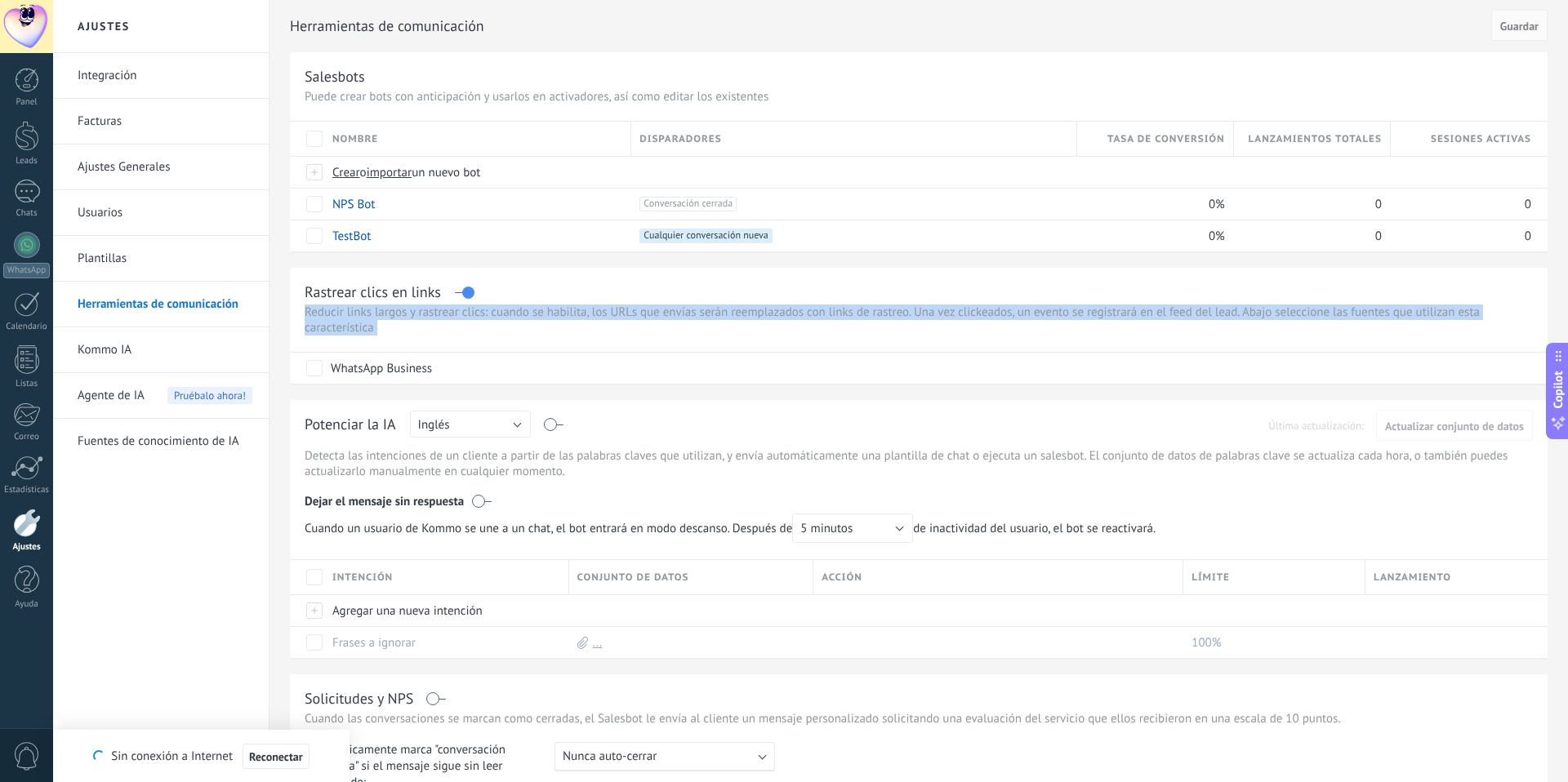
click at [772, 310] on p "Reducir links largos y rastrear clics: cuando se habilita, los URLs que envías …" at bounding box center [918, 320] width 1228 height 31
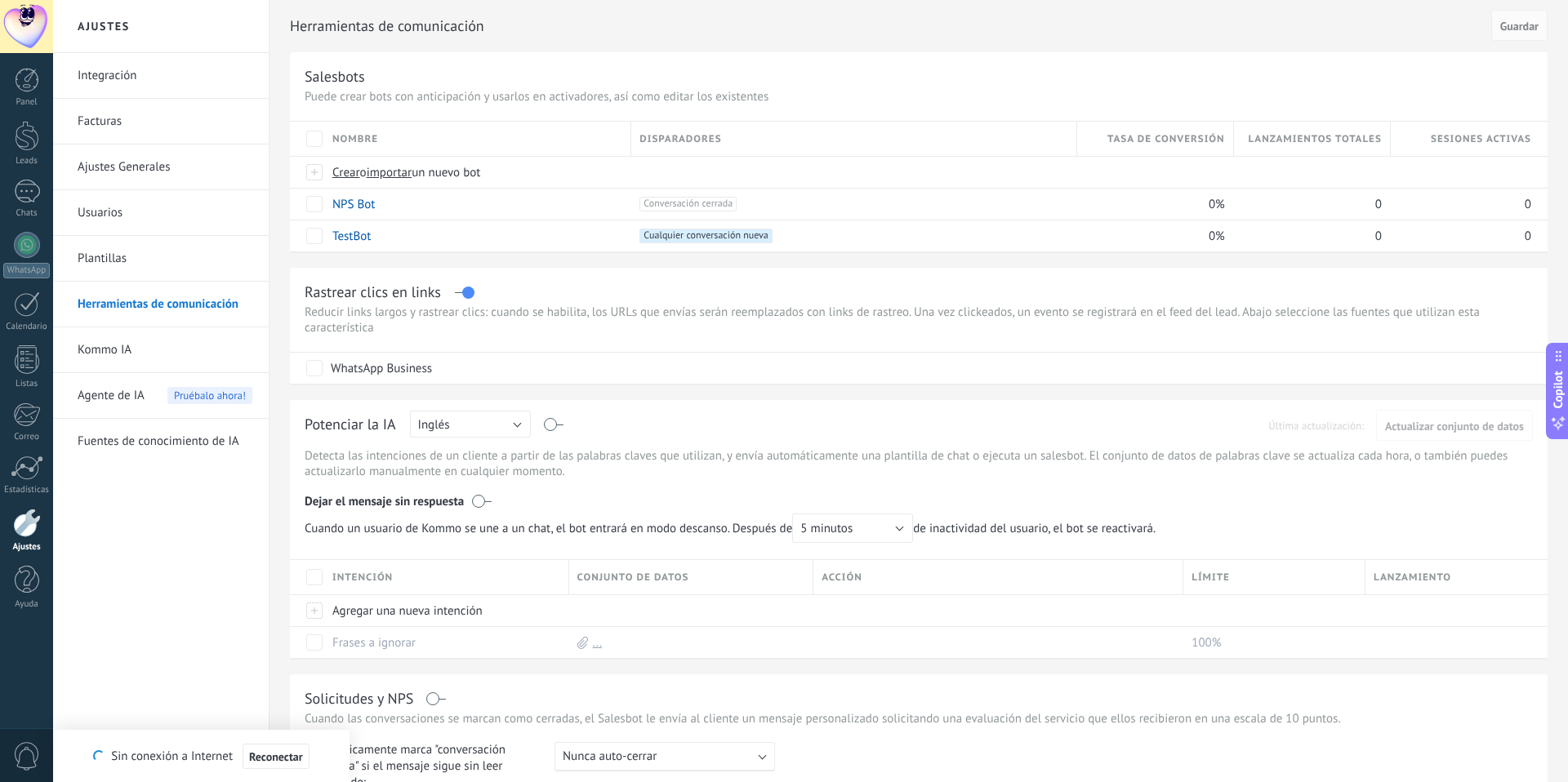
click at [772, 310] on p "Reducir links largos y rastrear clics: cuando se habilita, los URLs que envías …" at bounding box center [918, 320] width 1228 height 31
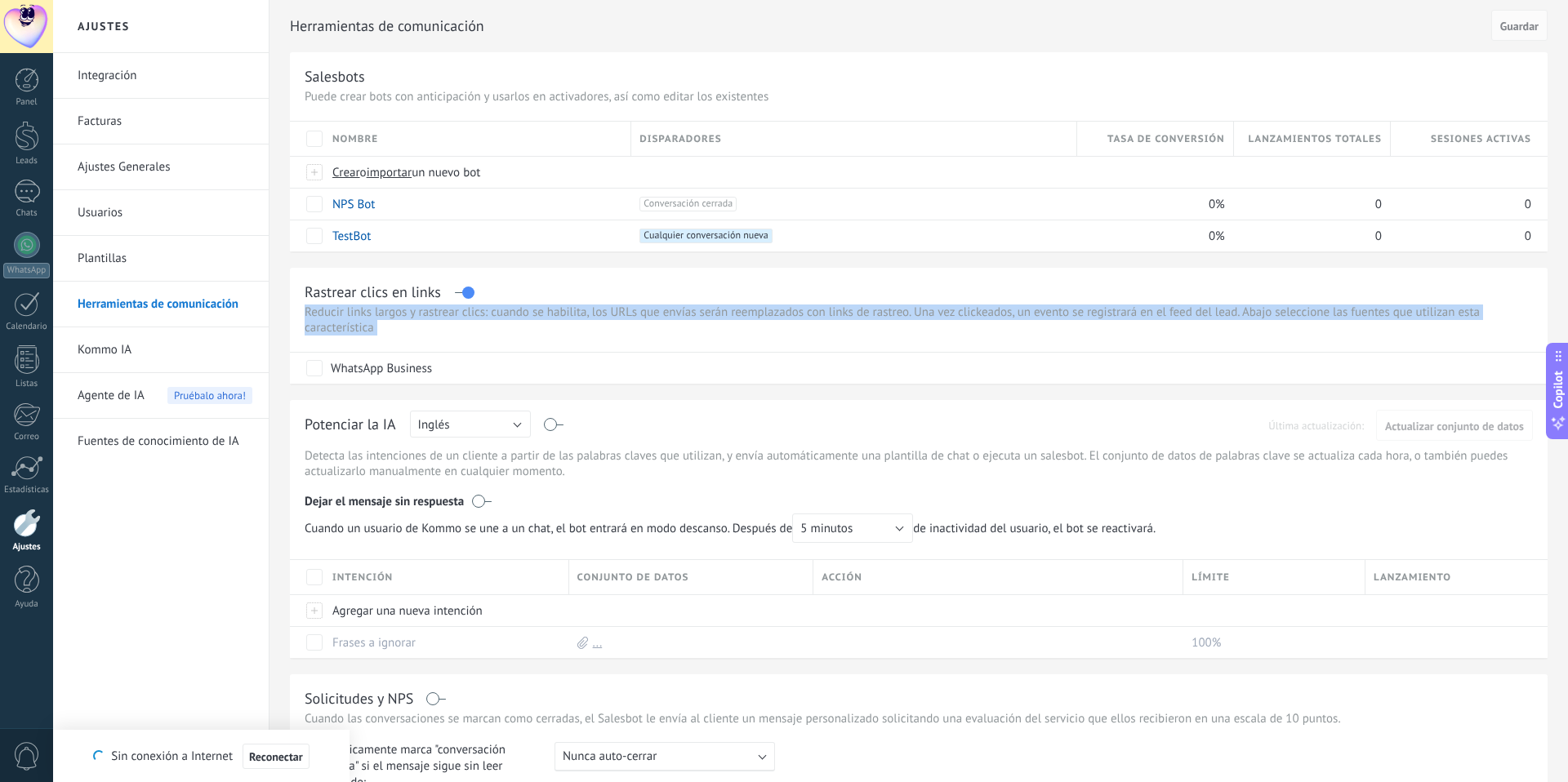
click at [772, 310] on p "Reducir links largos y rastrear clics: cuando se habilita, los URLs que envías …" at bounding box center [918, 320] width 1228 height 31
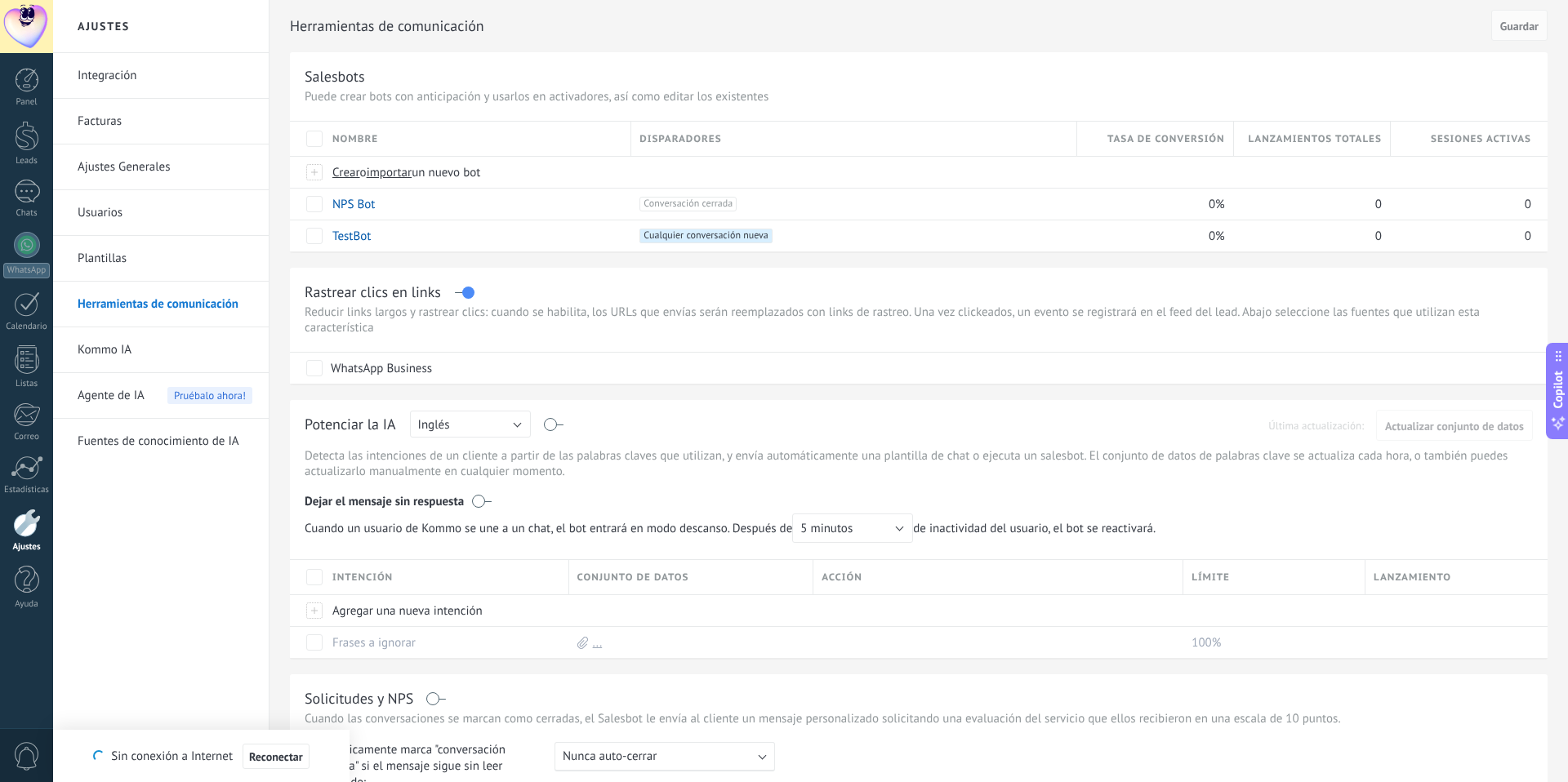
click at [772, 310] on p "Reducir links largos y rastrear clics: cuando se habilita, los URLs que envías …" at bounding box center [918, 320] width 1228 height 31
click at [115, 202] on link "Usuarios" at bounding box center [165, 213] width 175 height 46
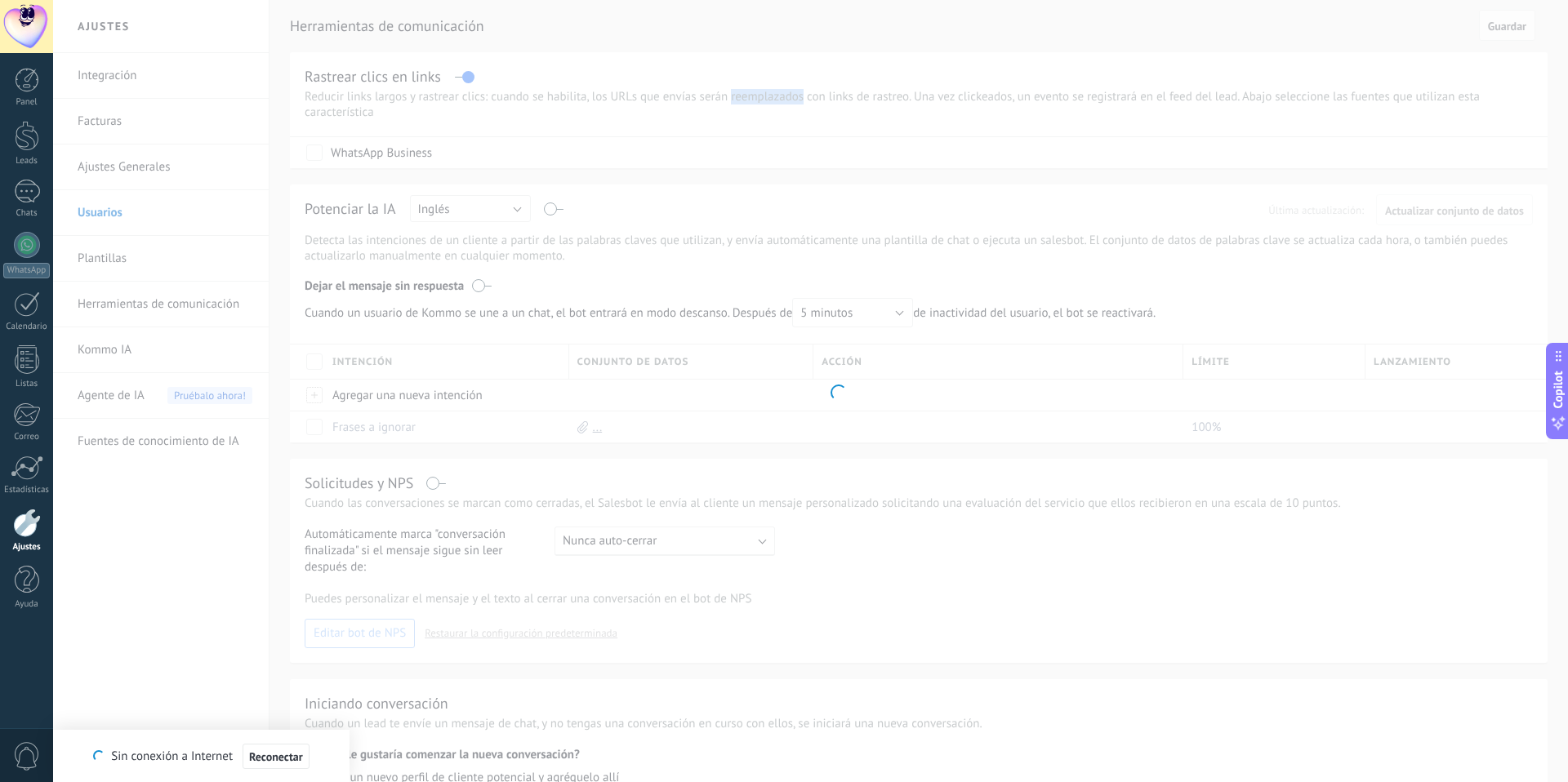
click at [112, 169] on body ".abecls-1,.abecls-2{fill-rule:evenodd}.abecls-2{fill:#fff} .abhcls-1{fill:none}…" at bounding box center [784, 391] width 1568 height 782
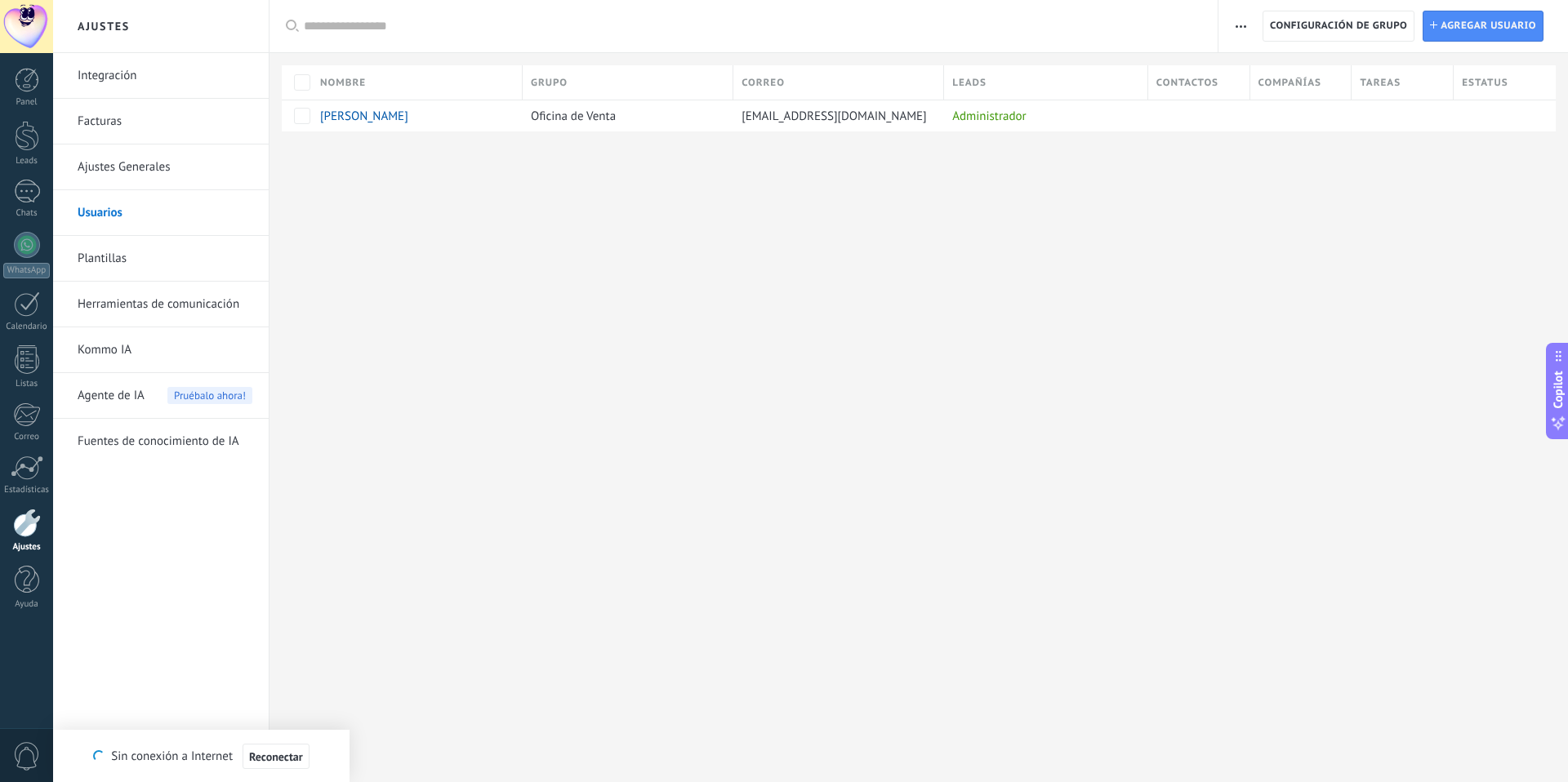
click at [112, 169] on link "Ajustes Generales" at bounding box center [165, 167] width 175 height 46
